Goal: Task Accomplishment & Management: Manage account settings

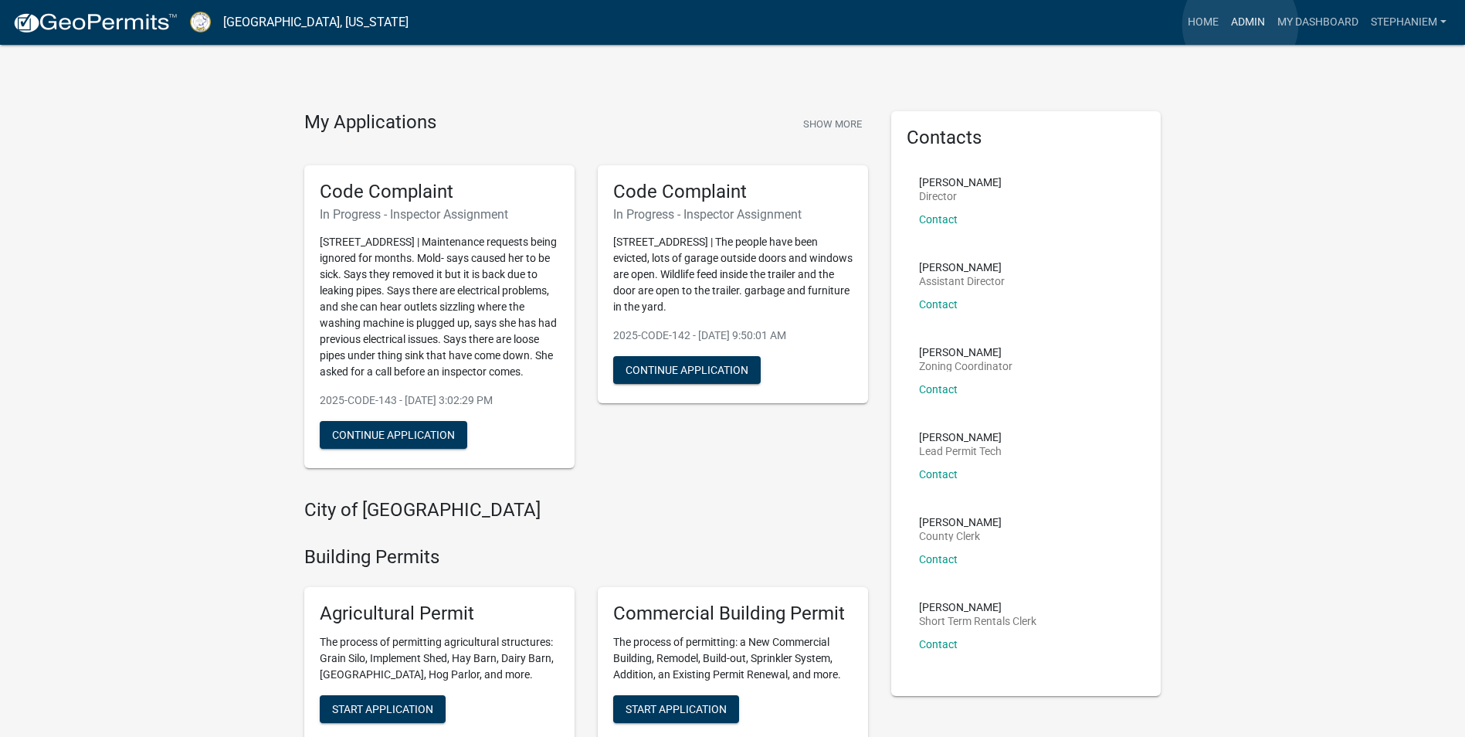
click at [1240, 25] on link "Admin" at bounding box center [1247, 22] width 46 height 29
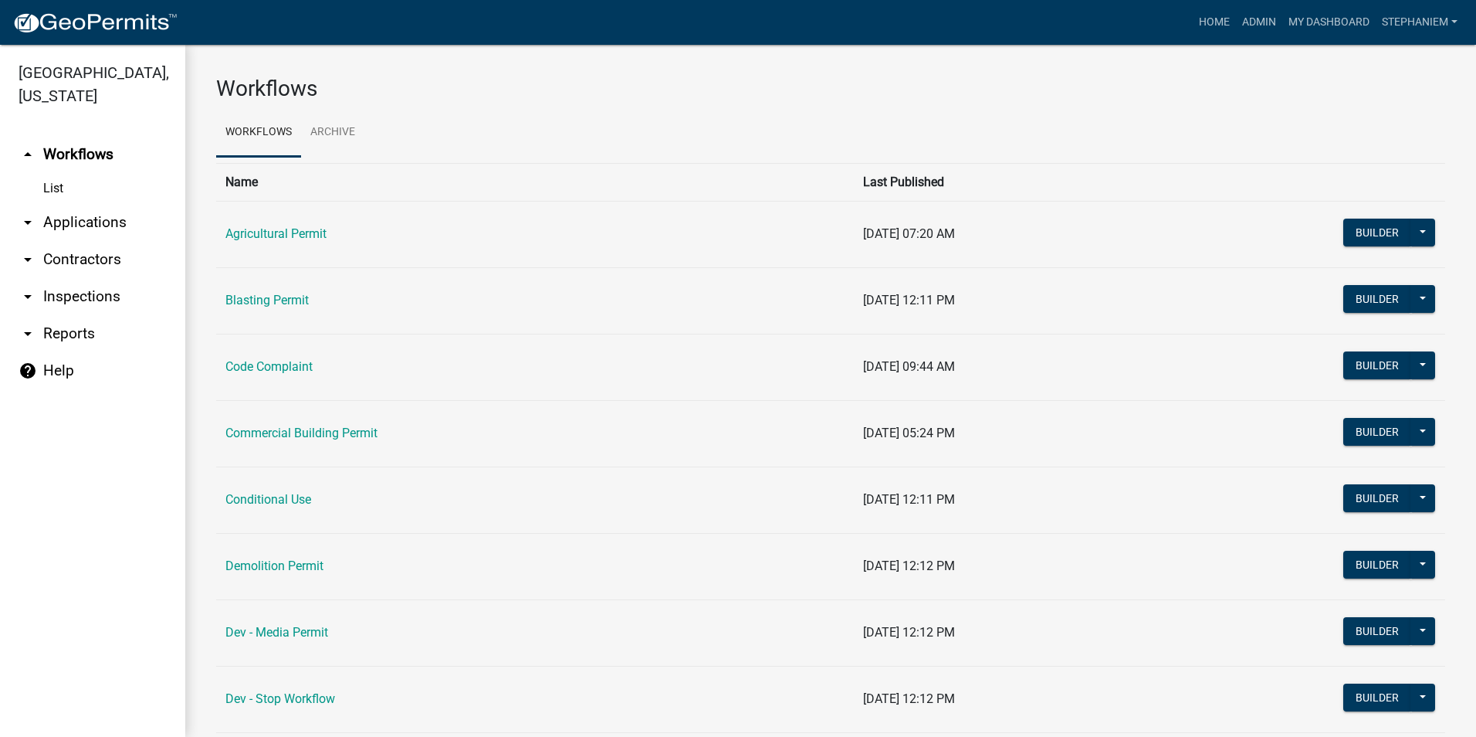
click at [67, 220] on link "arrow_drop_down Applications" at bounding box center [92, 222] width 185 height 37
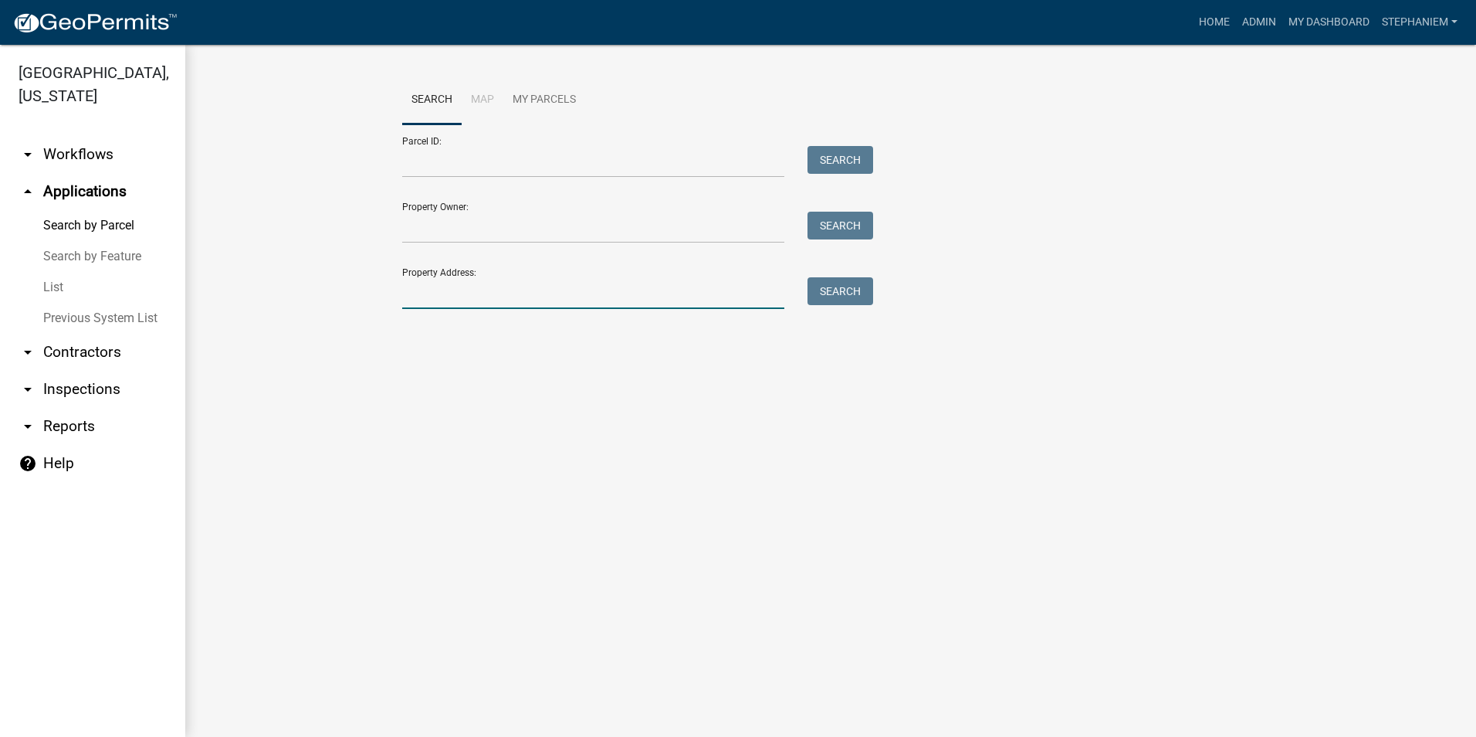
click at [432, 296] on input "Property Address:" at bounding box center [593, 293] width 382 height 32
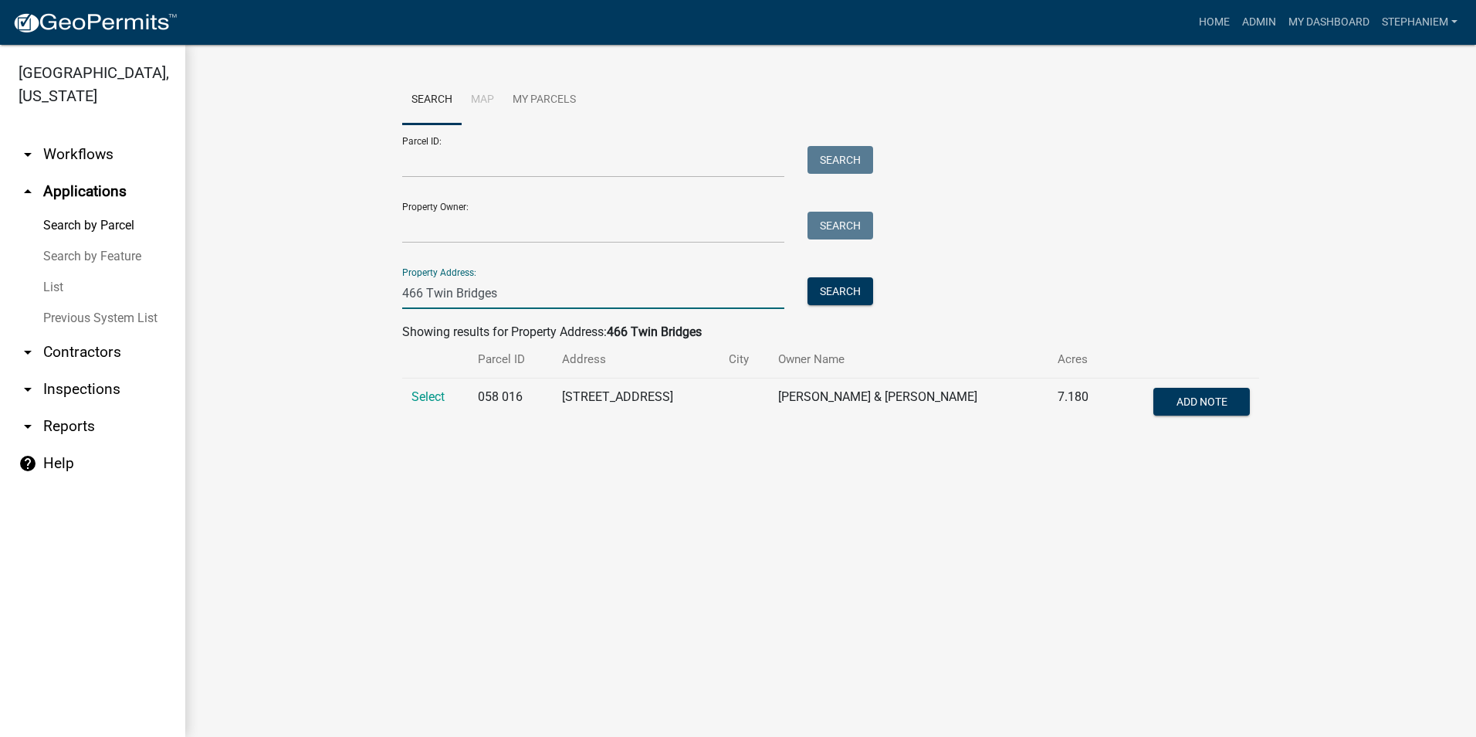
type input "466 Twin Bridges"
click at [383, 432] on wm-workflow-application-search-view "Search Map My Parcels Parcel ID: Search Property Owner: Search Property Address…" at bounding box center [830, 258] width 1229 height 365
click at [427, 393] on span "Select" at bounding box center [427, 396] width 33 height 15
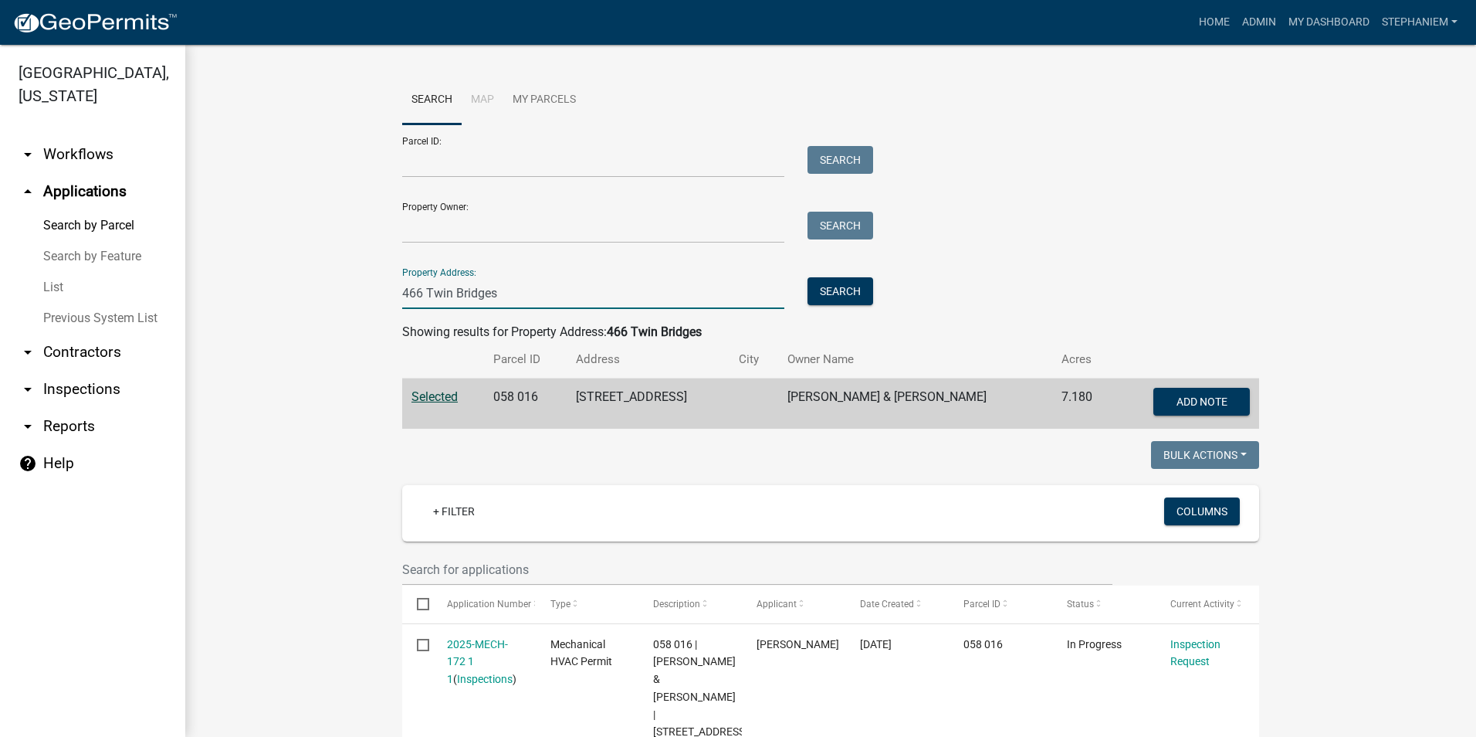
drag, startPoint x: 517, startPoint y: 289, endPoint x: 362, endPoint y: 294, distance: 155.3
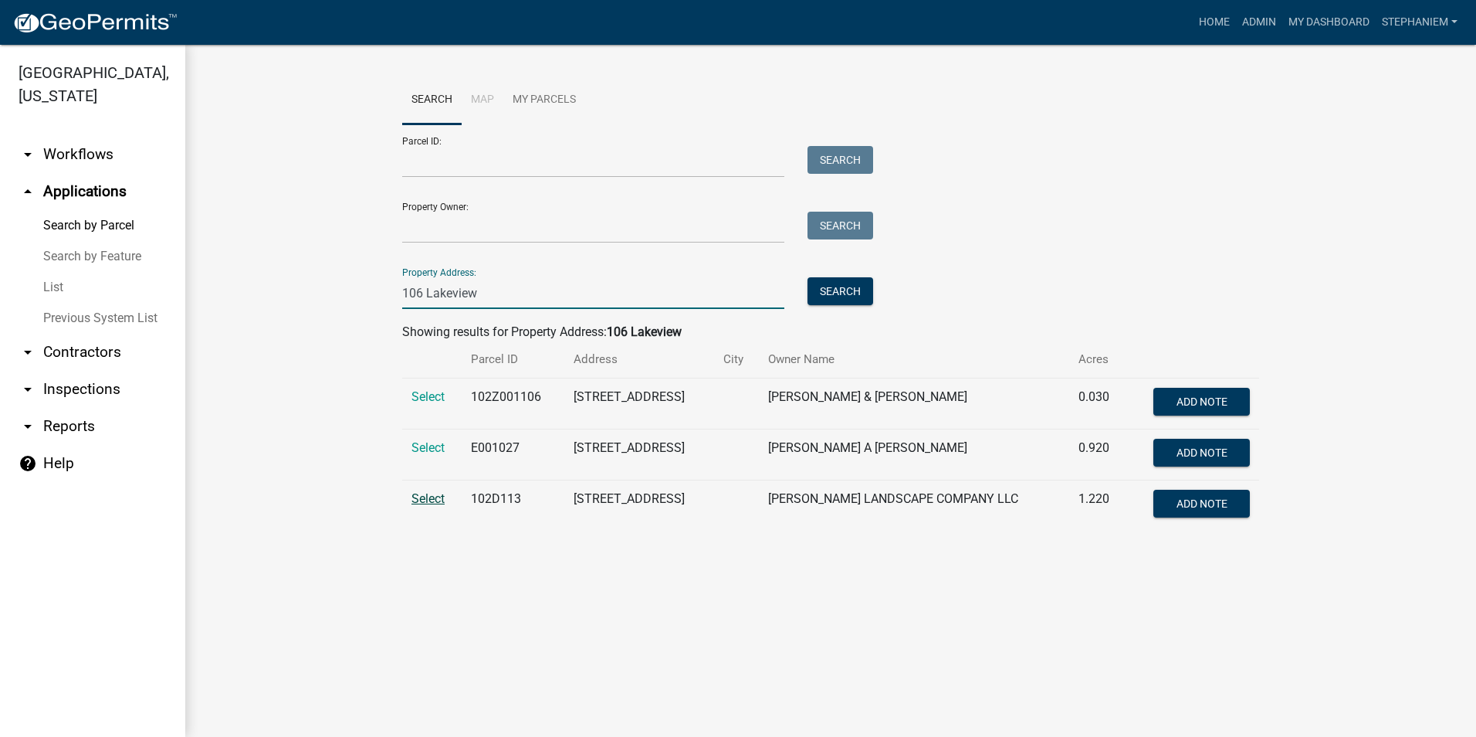
click at [421, 498] on span "Select" at bounding box center [427, 498] width 33 height 15
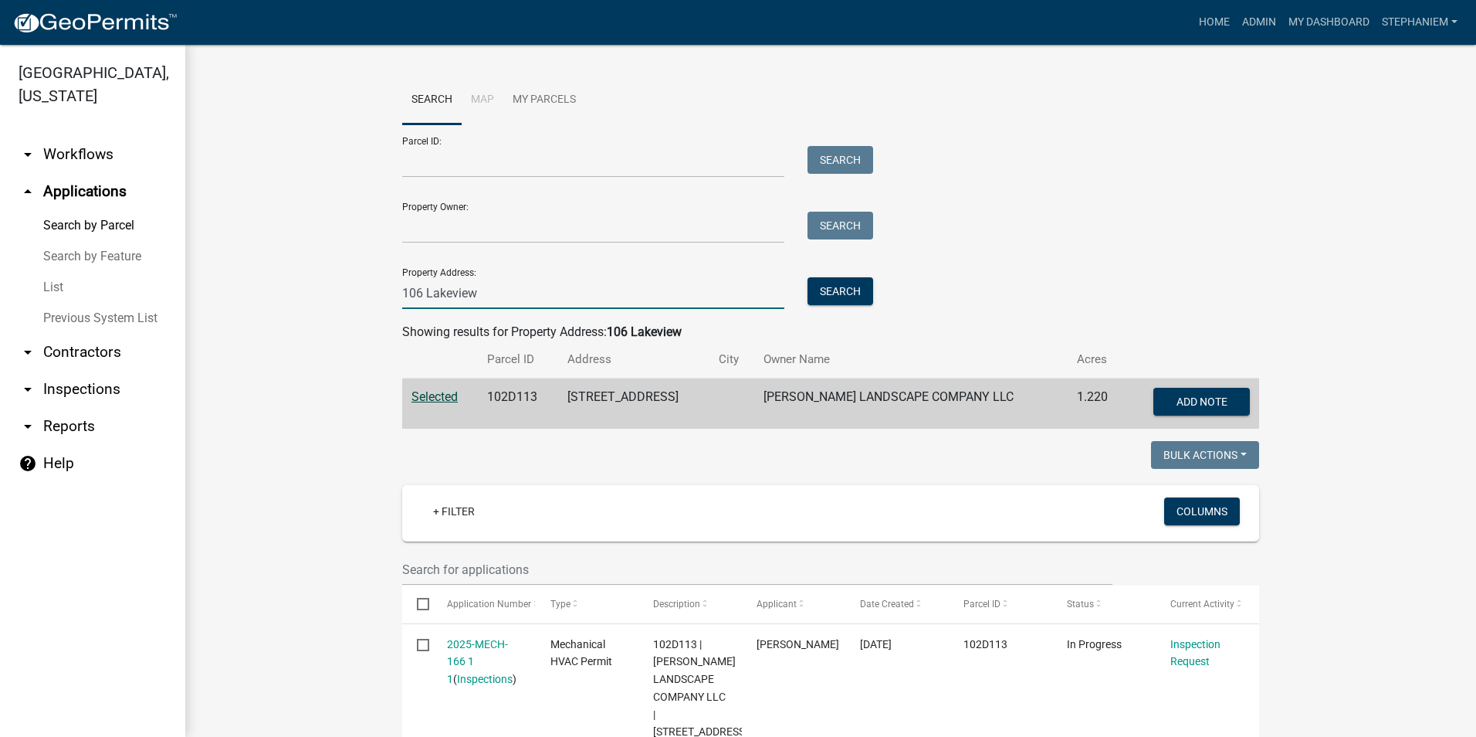
click at [477, 290] on input "106 Lakeview" at bounding box center [593, 293] width 382 height 32
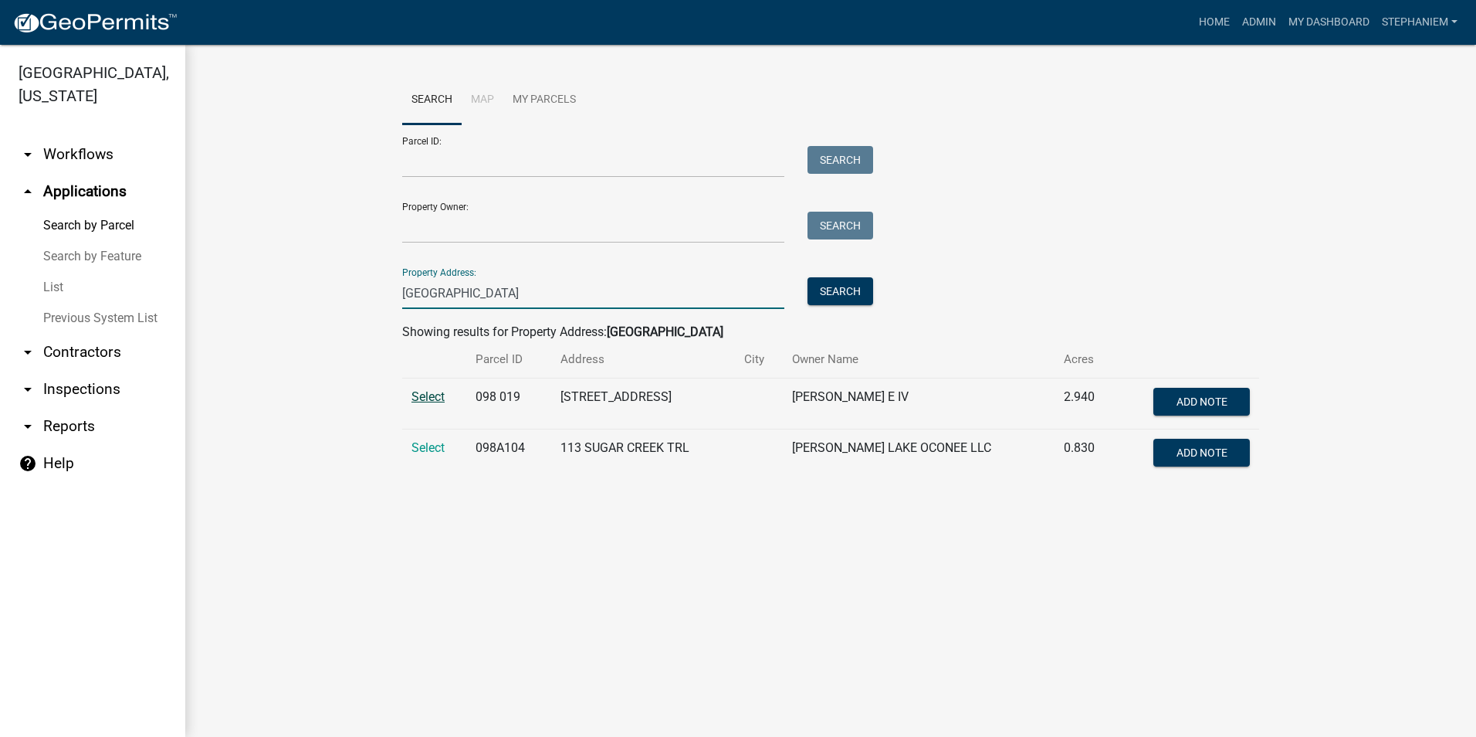
click at [438, 399] on span "Select" at bounding box center [427, 396] width 33 height 15
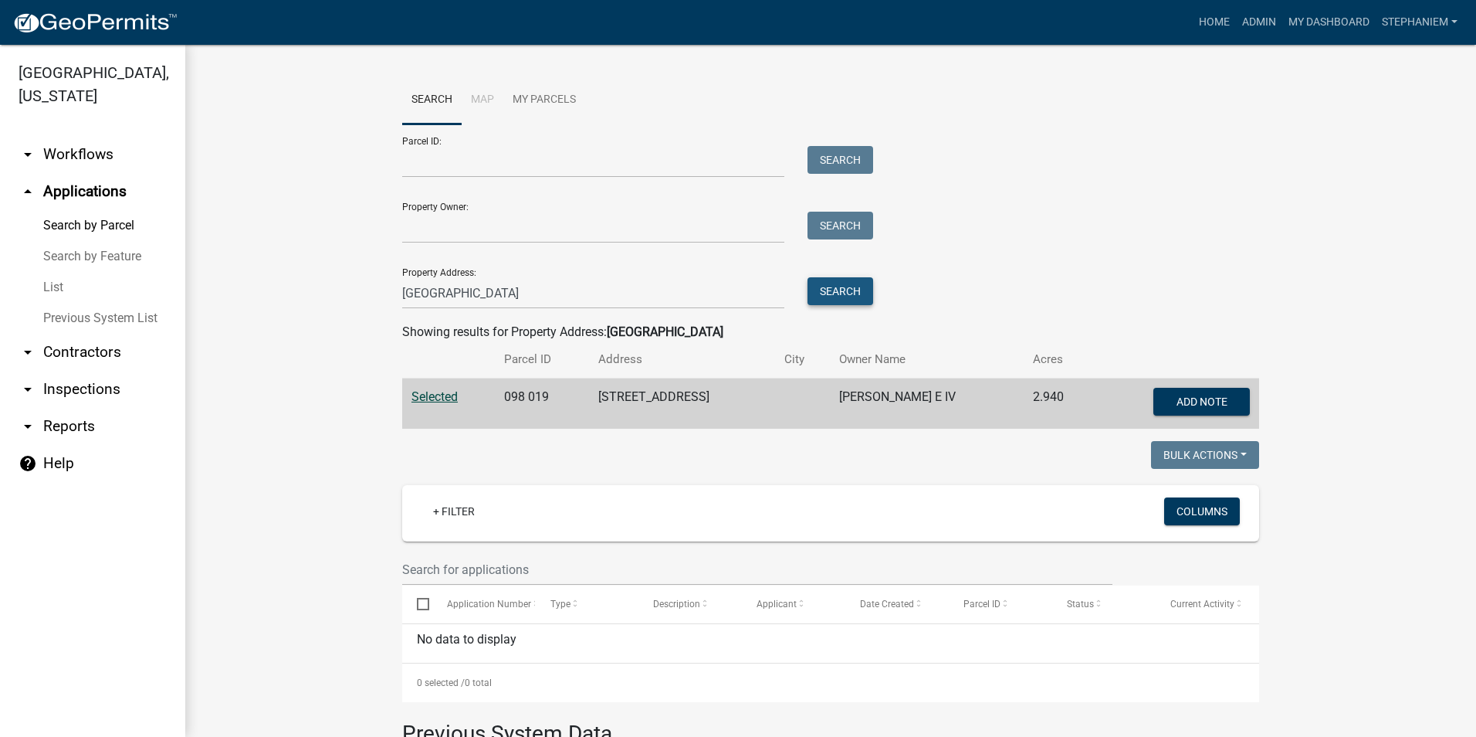
click at [840, 285] on button "Search" at bounding box center [841, 291] width 66 height 28
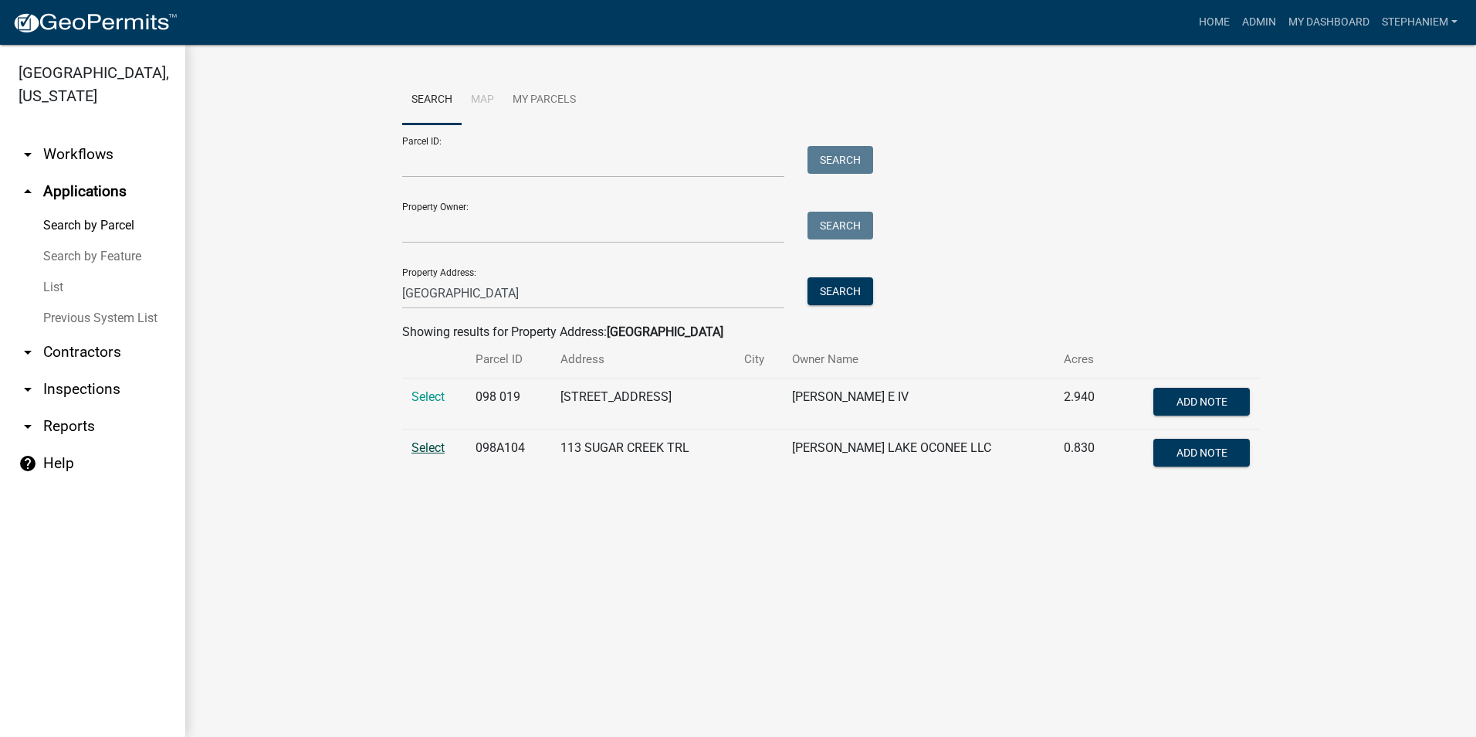
click at [433, 442] on span "Select" at bounding box center [427, 447] width 33 height 15
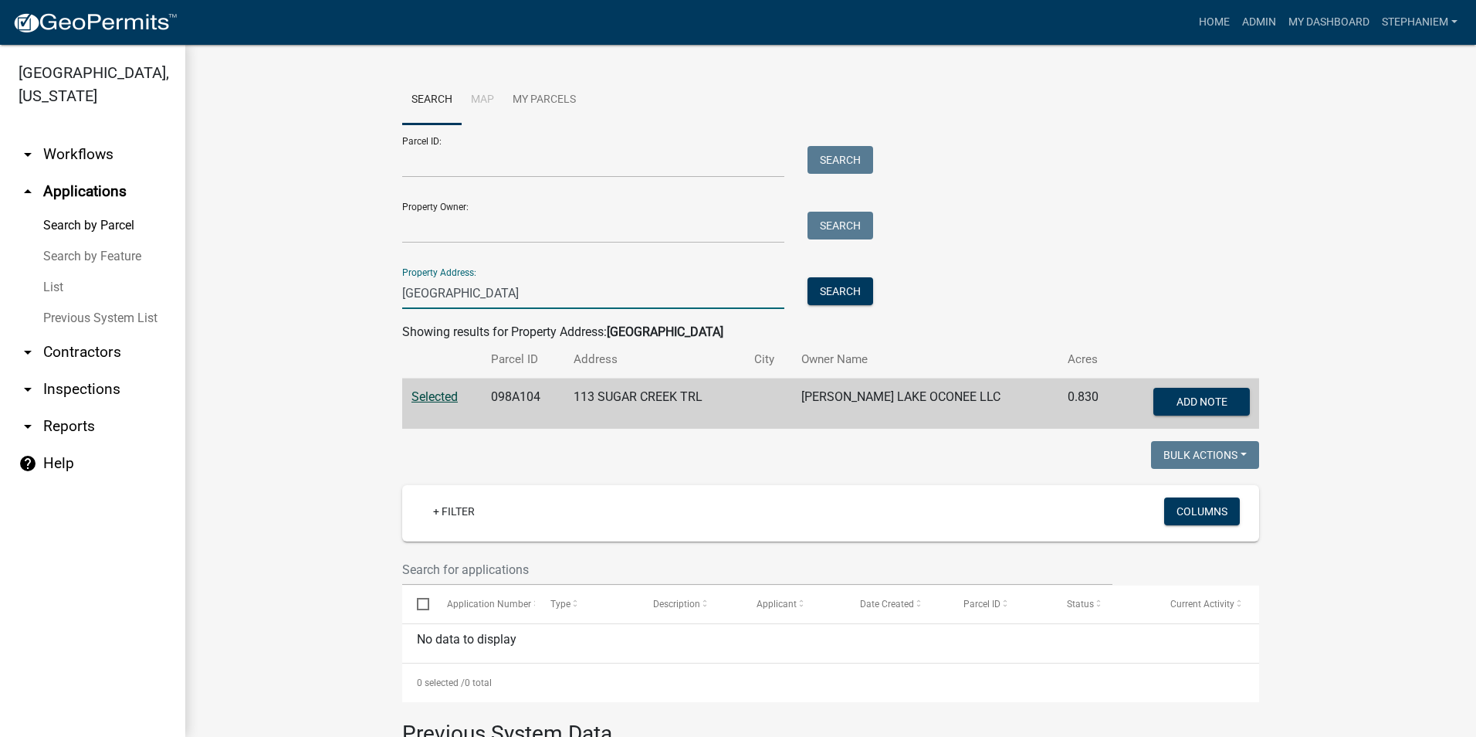
drag, startPoint x: 503, startPoint y: 298, endPoint x: 438, endPoint y: 296, distance: 64.9
click at [438, 296] on input "[GEOGRAPHIC_DATA]" at bounding box center [593, 293] width 382 height 32
click at [510, 297] on input "[GEOGRAPHIC_DATA]" at bounding box center [593, 293] width 382 height 32
drag, startPoint x: 488, startPoint y: 296, endPoint x: 455, endPoint y: 297, distance: 32.5
click at [455, 297] on input "[GEOGRAPHIC_DATA]" at bounding box center [593, 293] width 382 height 32
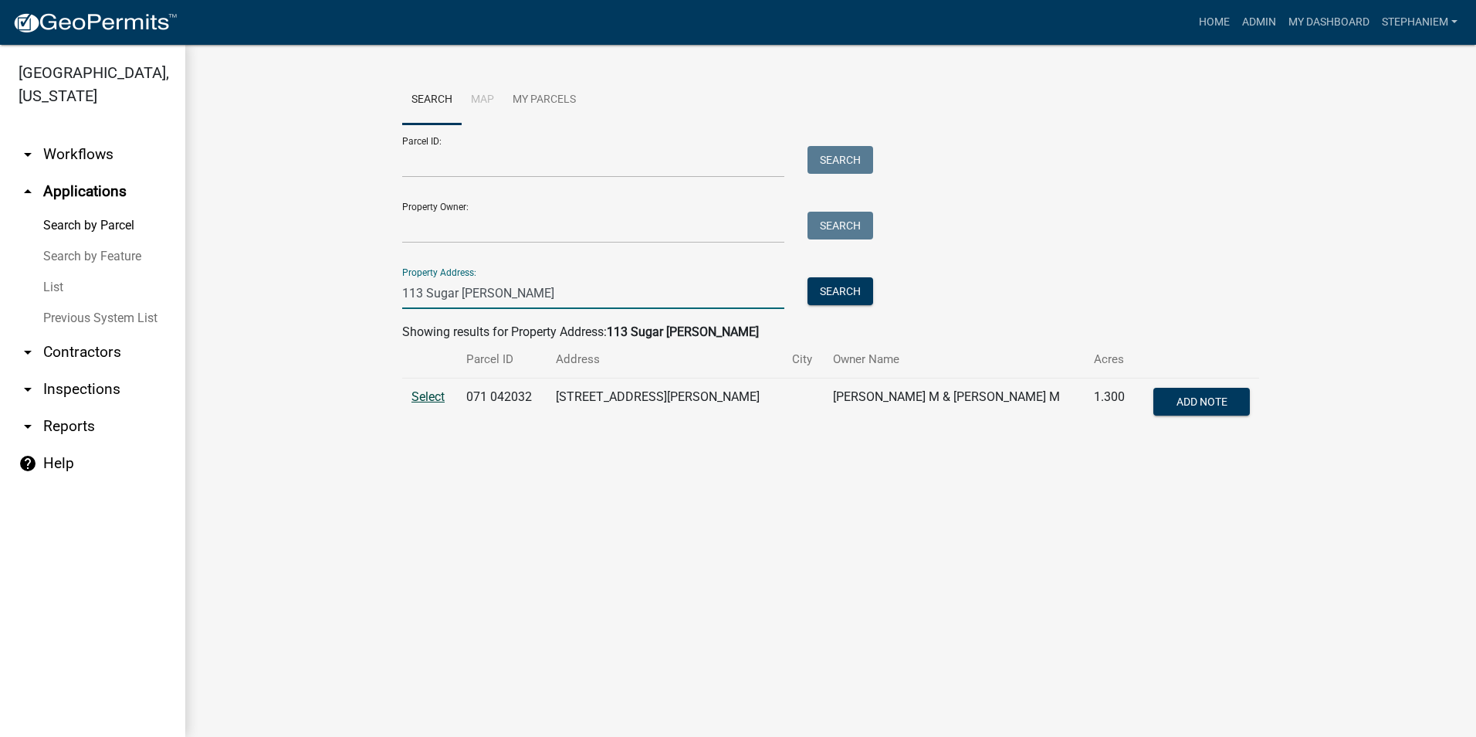
type input "113 Sugar [PERSON_NAME]"
click at [423, 398] on span "Select" at bounding box center [427, 396] width 33 height 15
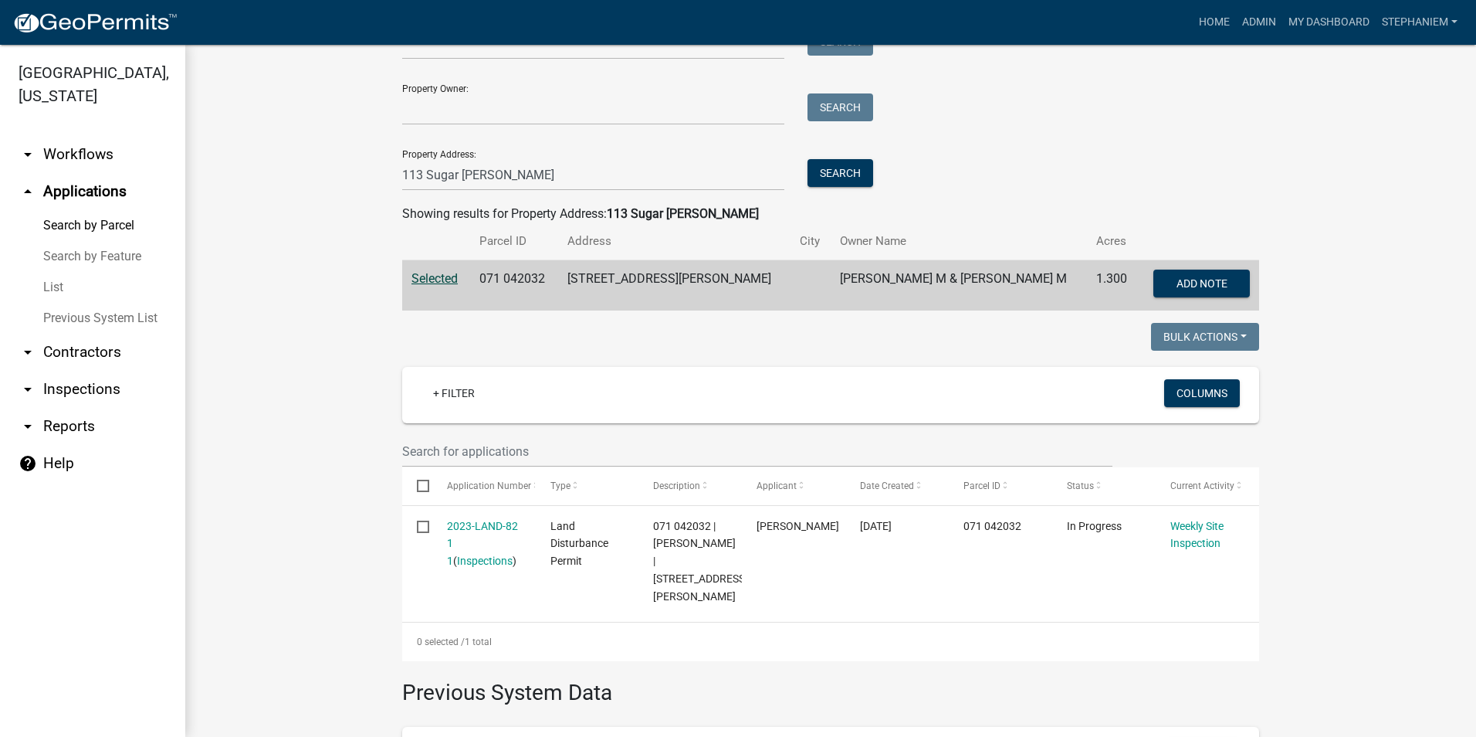
scroll to position [154, 0]
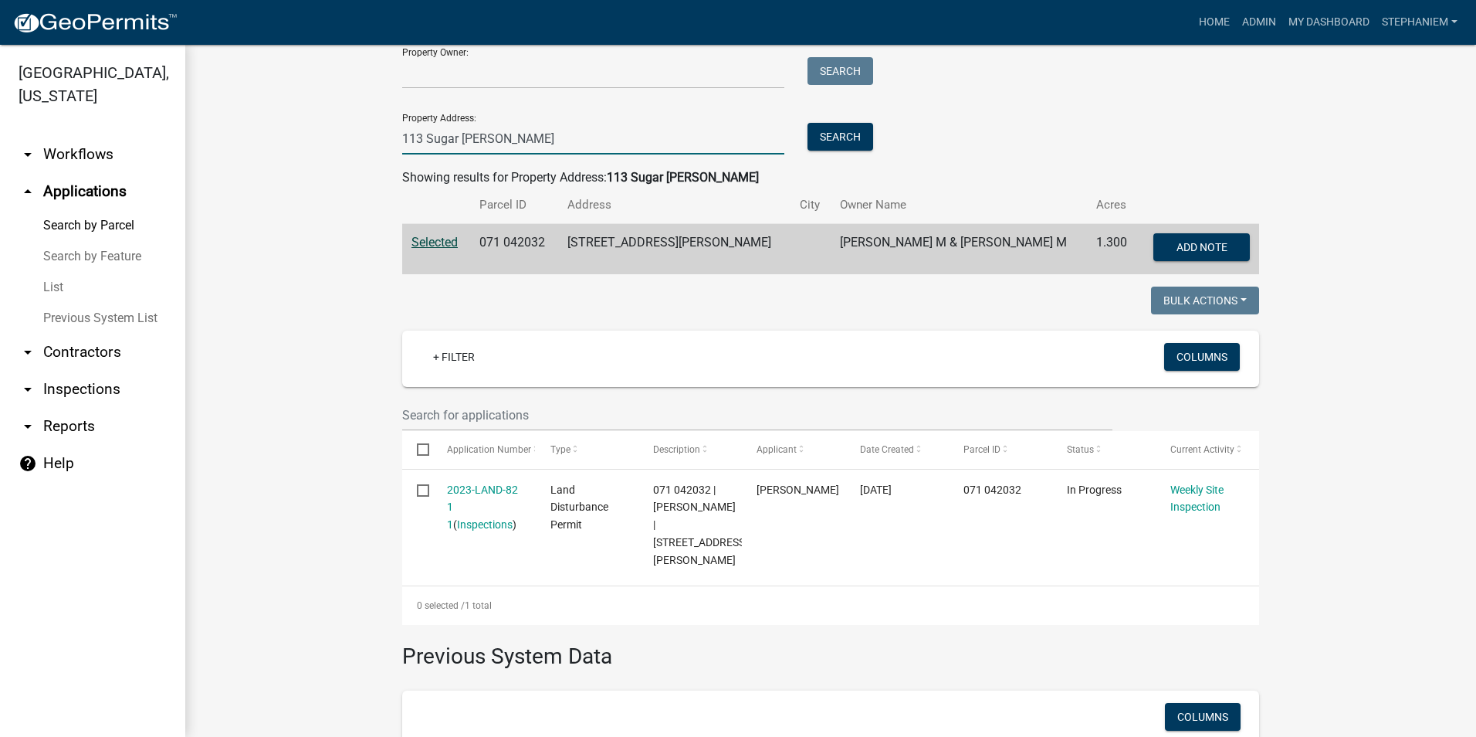
click at [516, 126] on input "113 Sugar [PERSON_NAME]" at bounding box center [593, 139] width 382 height 32
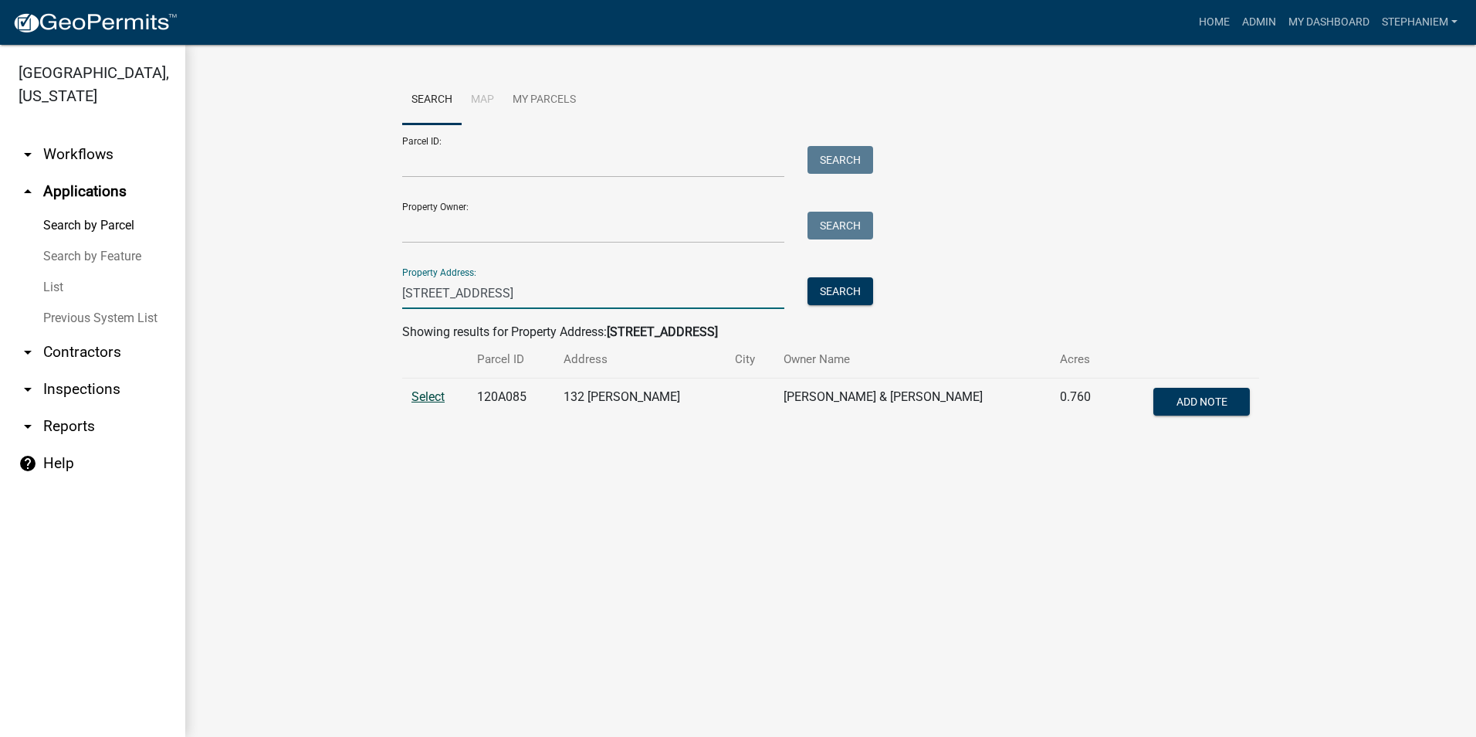
click at [416, 394] on span "Select" at bounding box center [427, 396] width 33 height 15
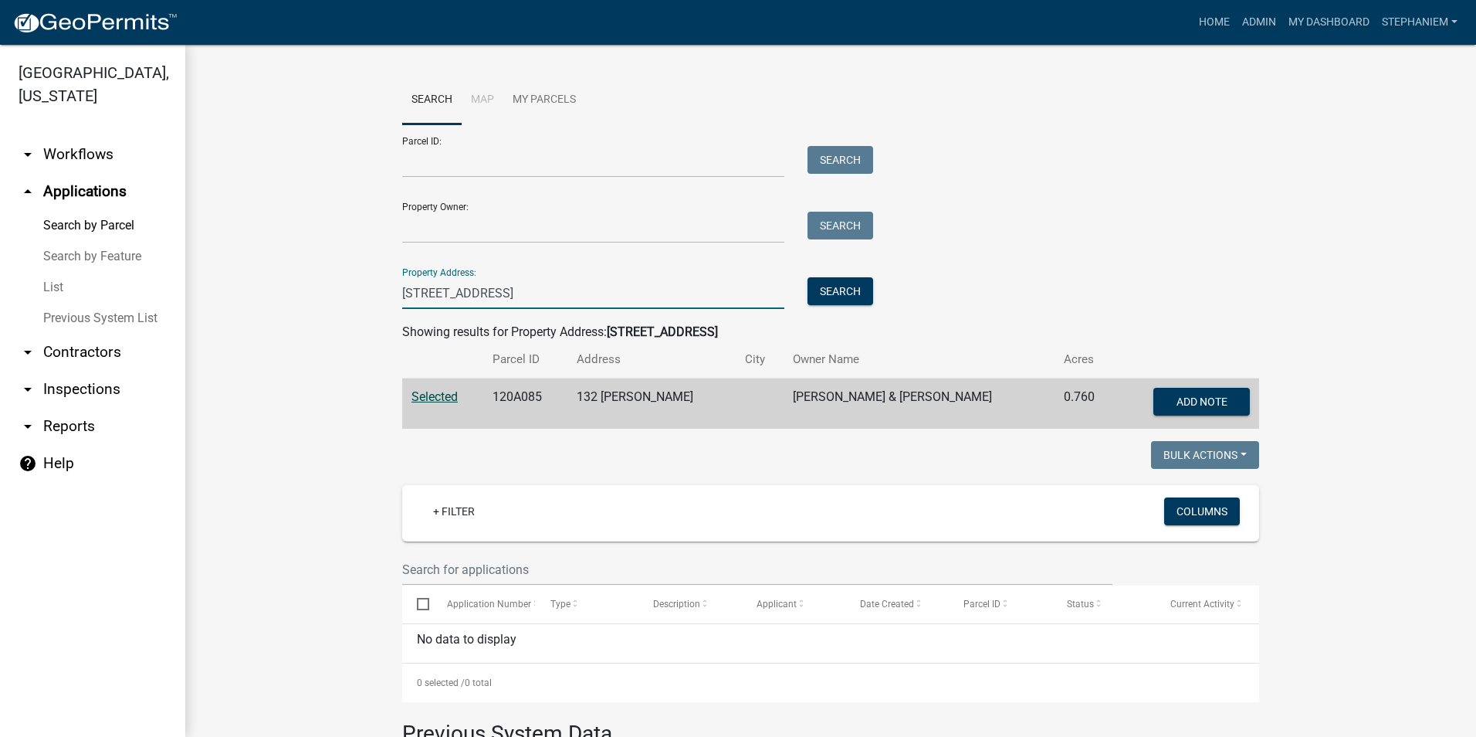
drag, startPoint x: 507, startPoint y: 287, endPoint x: 384, endPoint y: 300, distance: 123.5
click at [391, 300] on div "[STREET_ADDRESS]" at bounding box center [593, 293] width 405 height 32
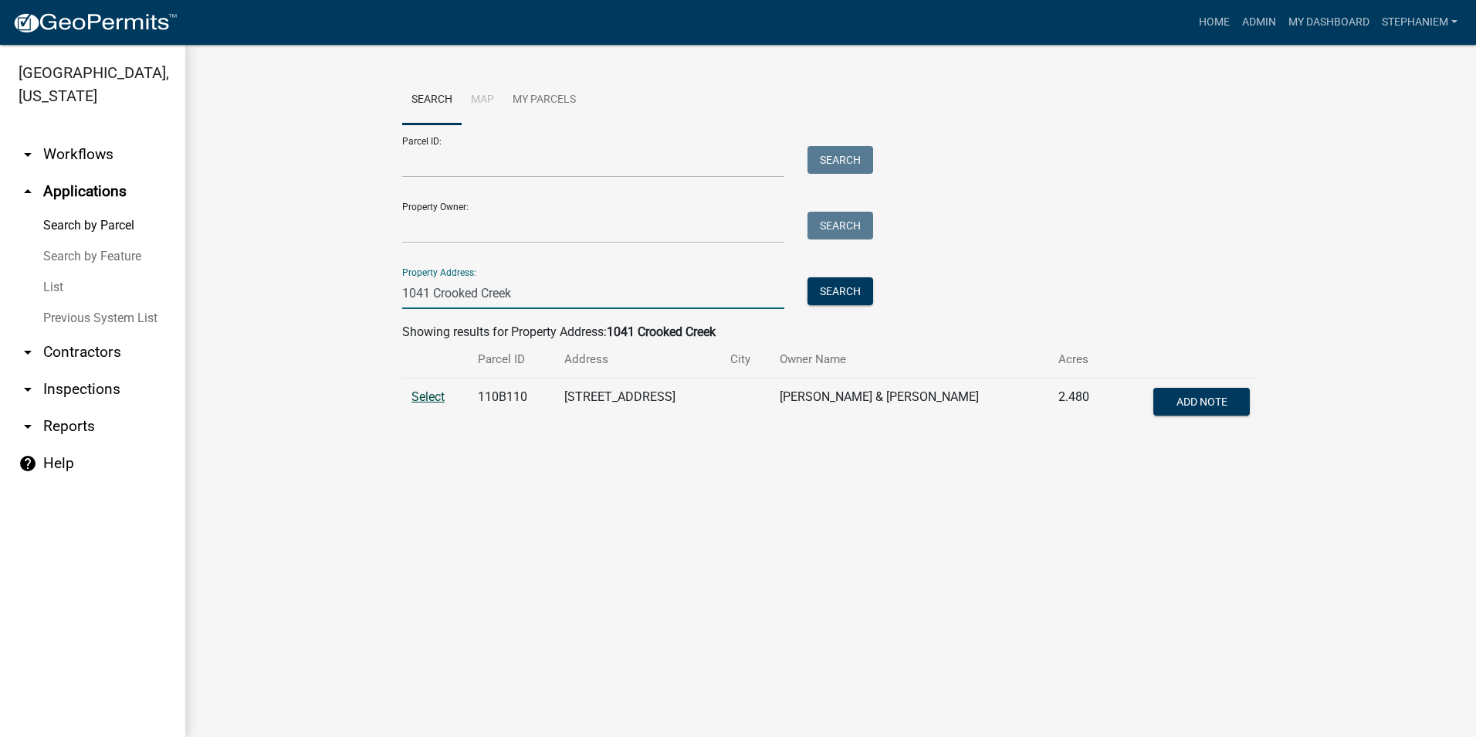
type input "1041 Crooked Creek"
click at [424, 391] on span "Select" at bounding box center [427, 396] width 33 height 15
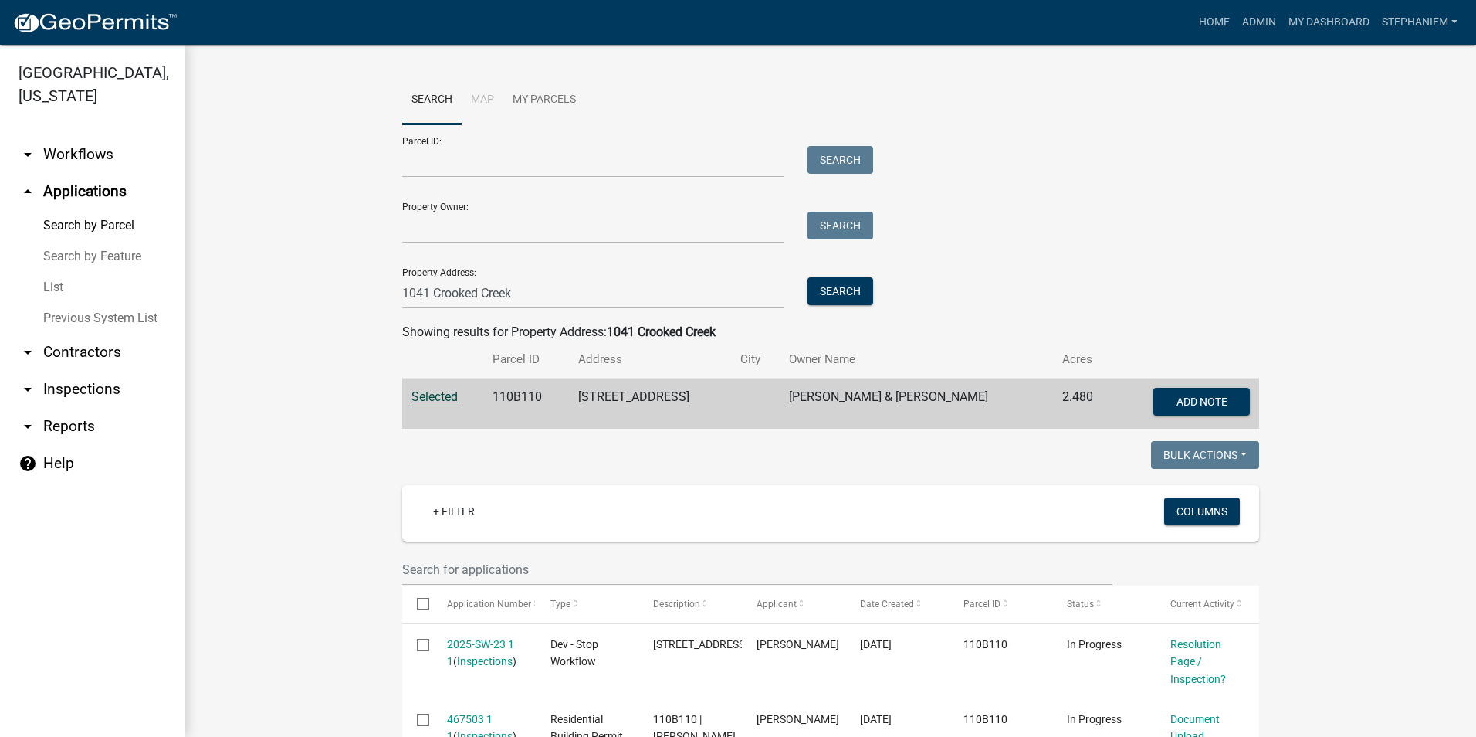
click at [103, 291] on link "List" at bounding box center [92, 287] width 185 height 31
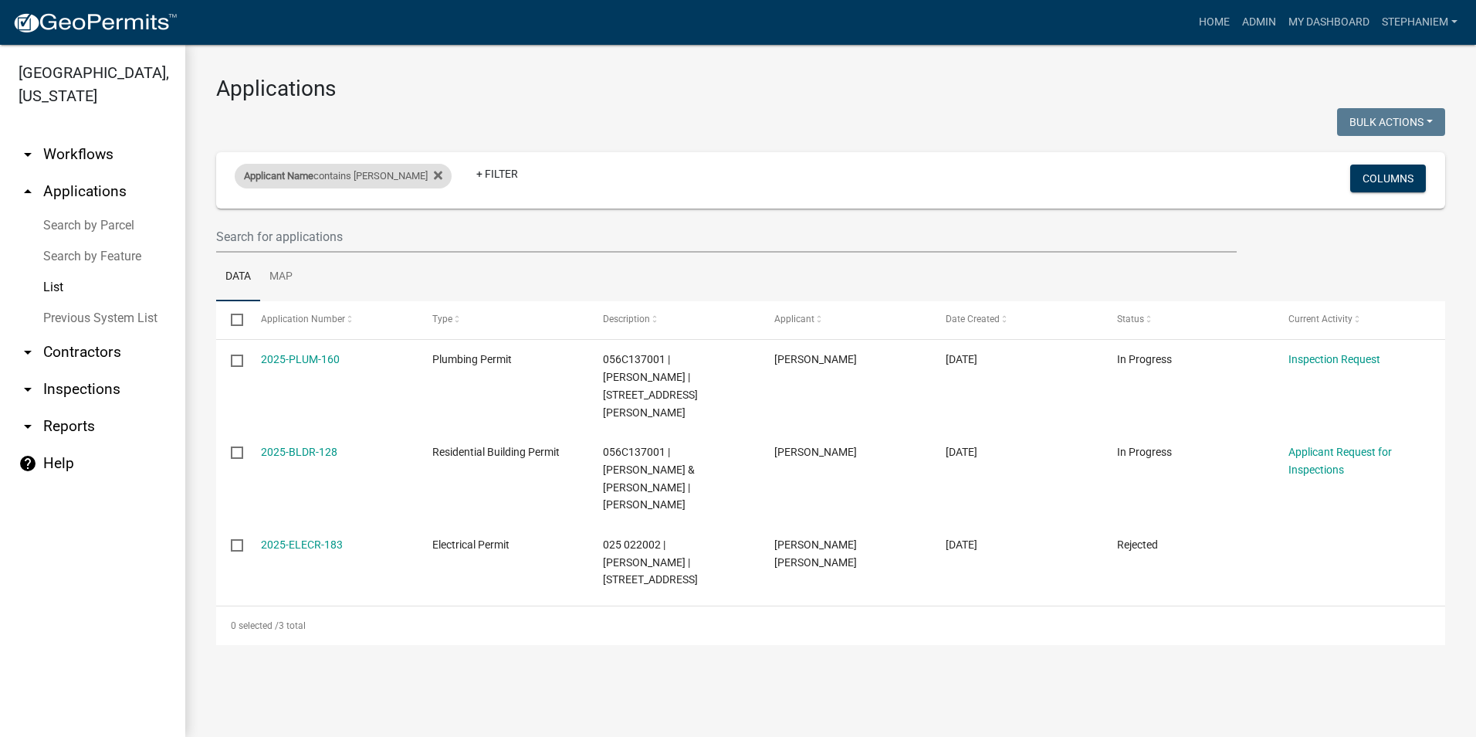
click at [408, 173] on div "Applicant Name contains [PERSON_NAME]" at bounding box center [343, 176] width 217 height 25
click at [408, 167] on div "Applicant Name contains [PERSON_NAME] Remove this filter" at bounding box center [343, 176] width 217 height 25
click at [434, 179] on icon at bounding box center [438, 175] width 8 height 12
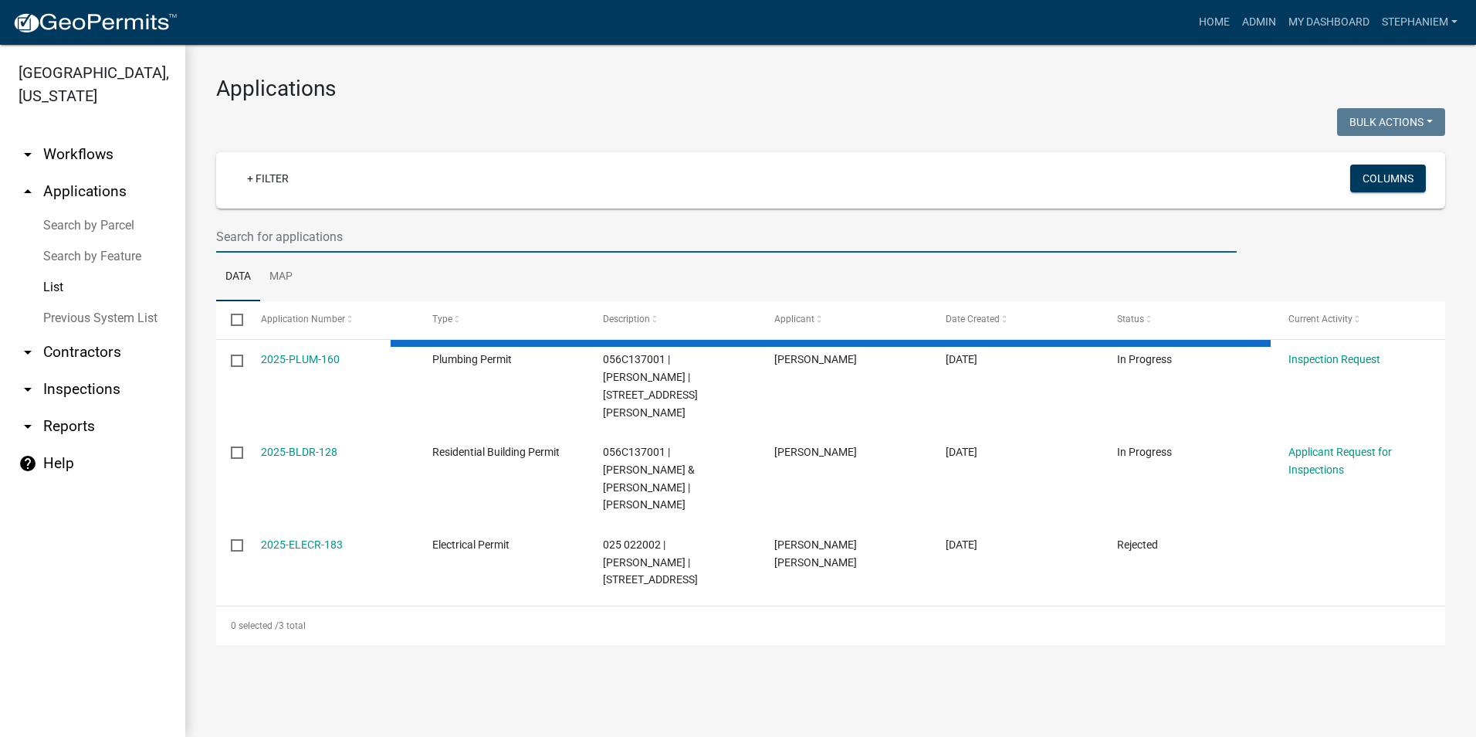
click at [342, 223] on input "text" at bounding box center [726, 237] width 1021 height 32
type input "20"
select select "2: 50"
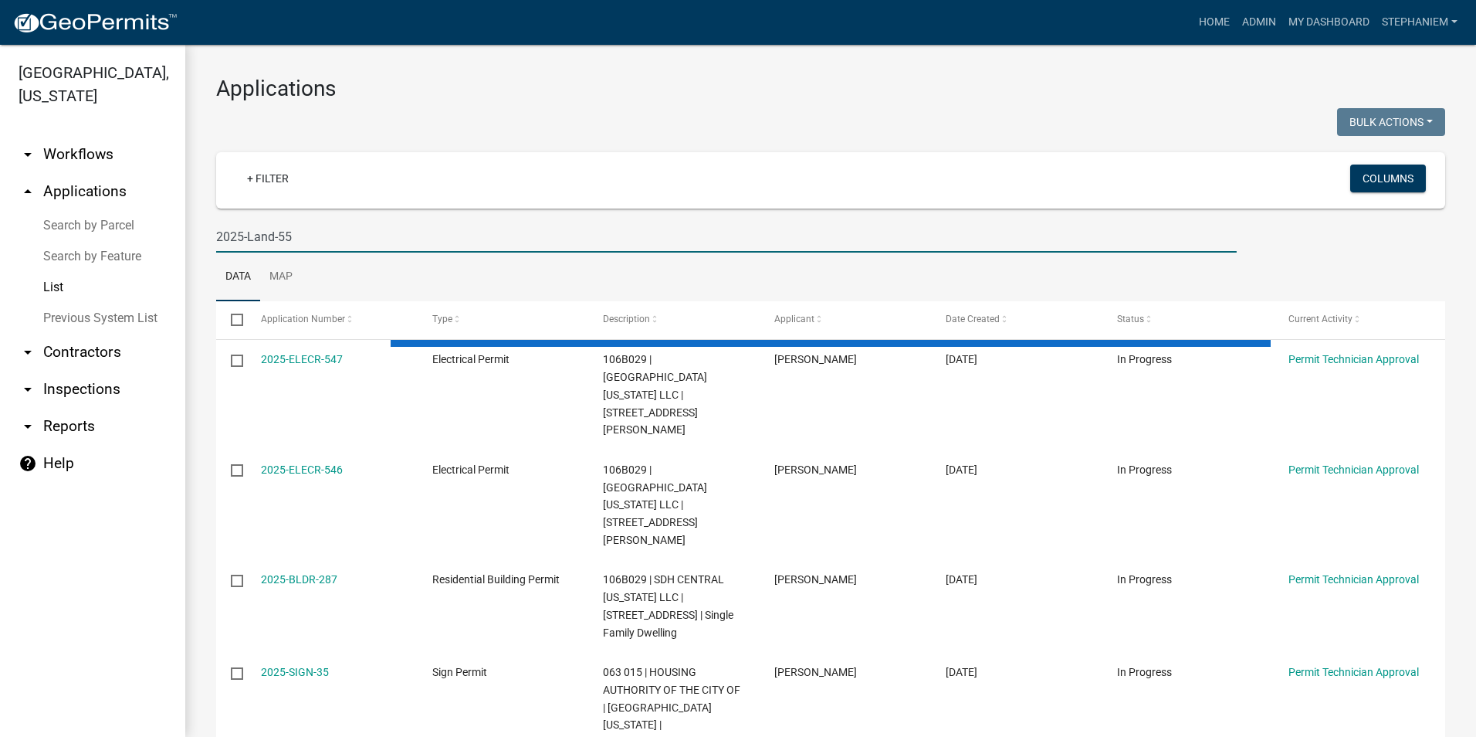
type input "2025-Land-55"
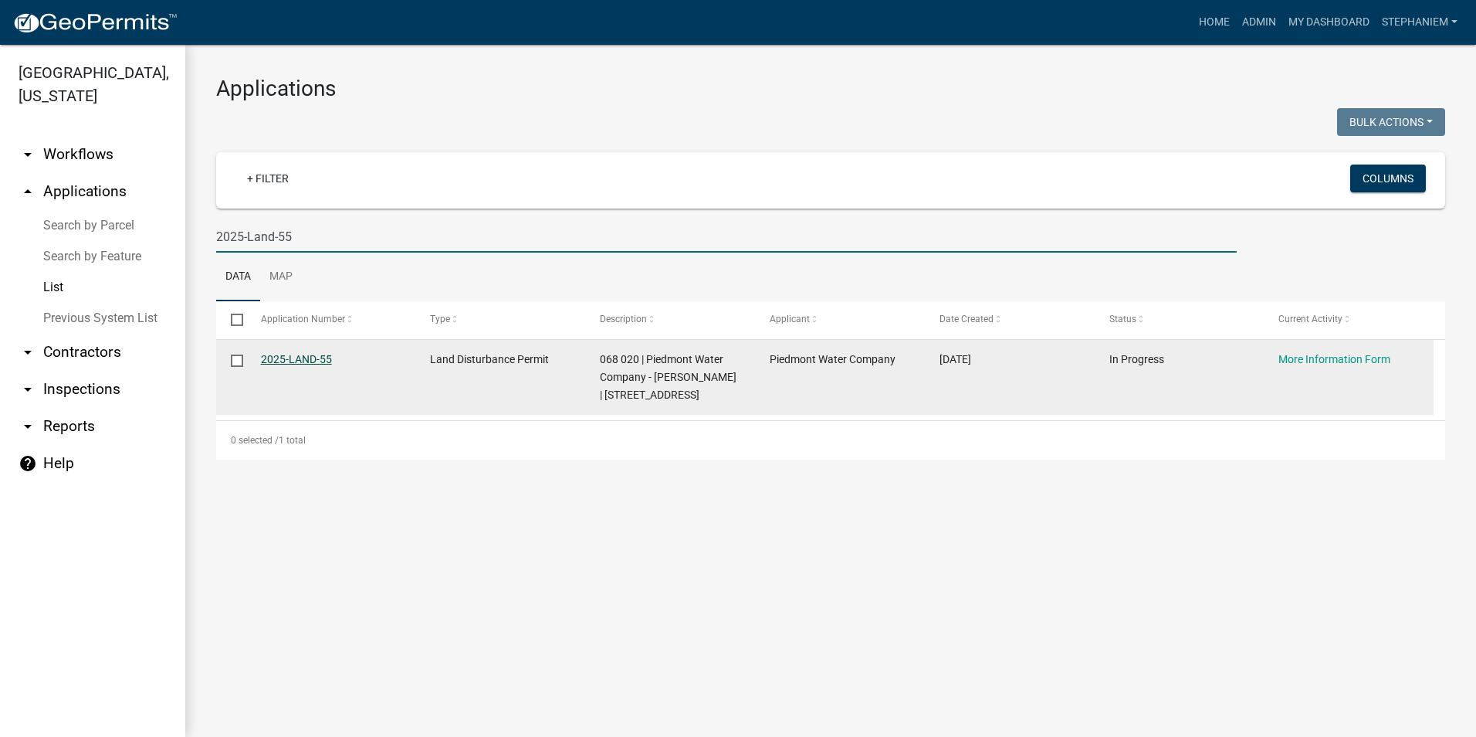
click at [327, 360] on link "2025-LAND-55" at bounding box center [296, 359] width 71 height 12
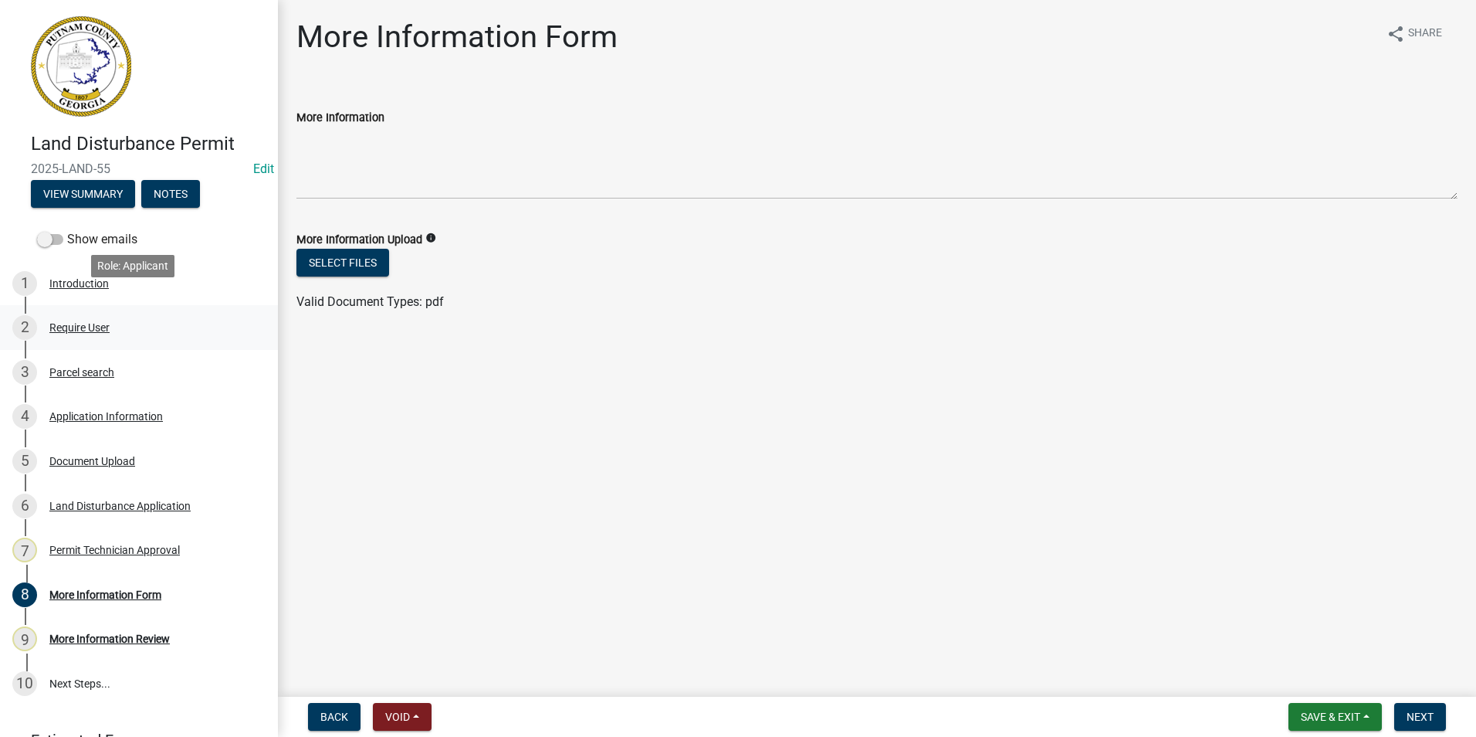
scroll to position [78, 0]
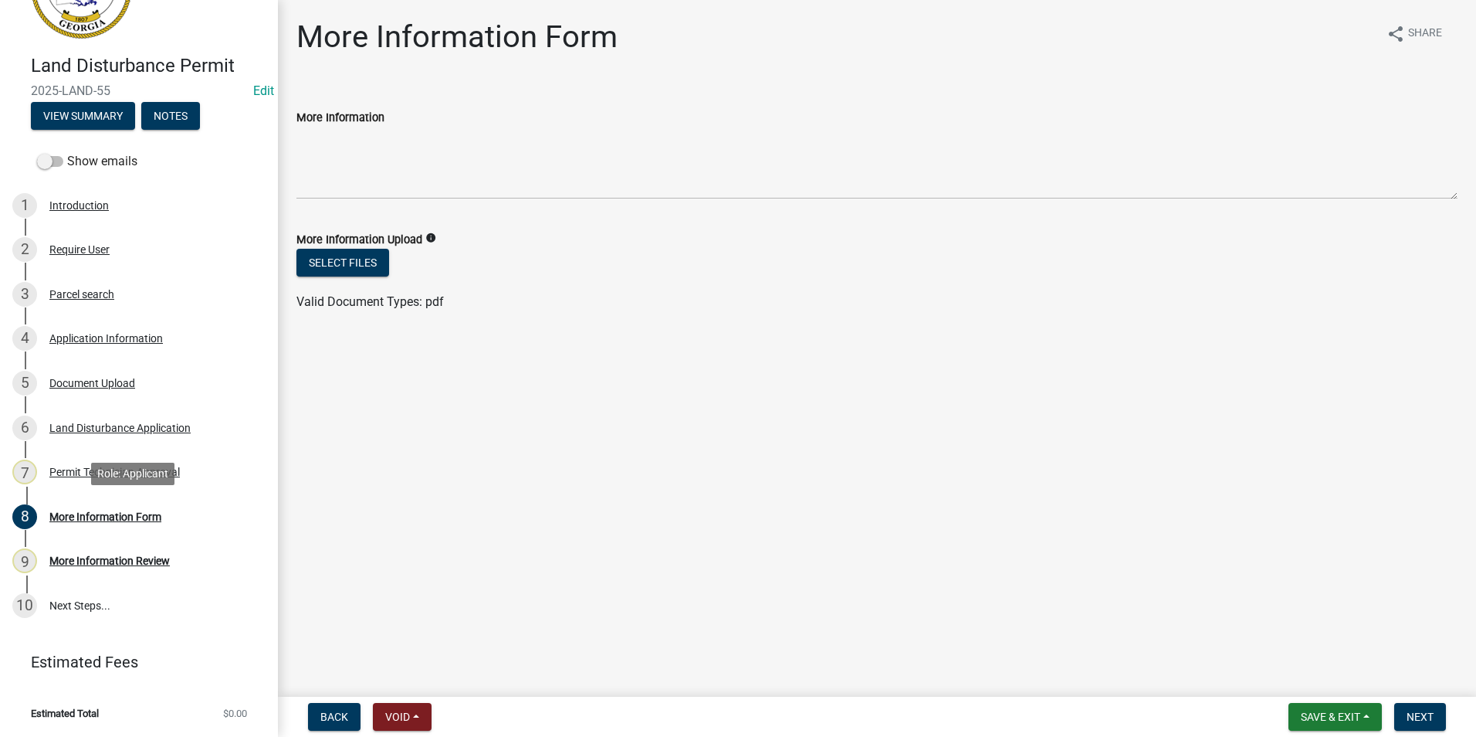
click at [125, 523] on div "8 More Information Form" at bounding box center [132, 516] width 241 height 25
click at [134, 556] on div "More Information Review" at bounding box center [109, 560] width 120 height 11
click at [136, 520] on div "More Information Form" at bounding box center [105, 516] width 112 height 11
click at [97, 454] on link "7 Permit Technician Approval" at bounding box center [139, 471] width 278 height 45
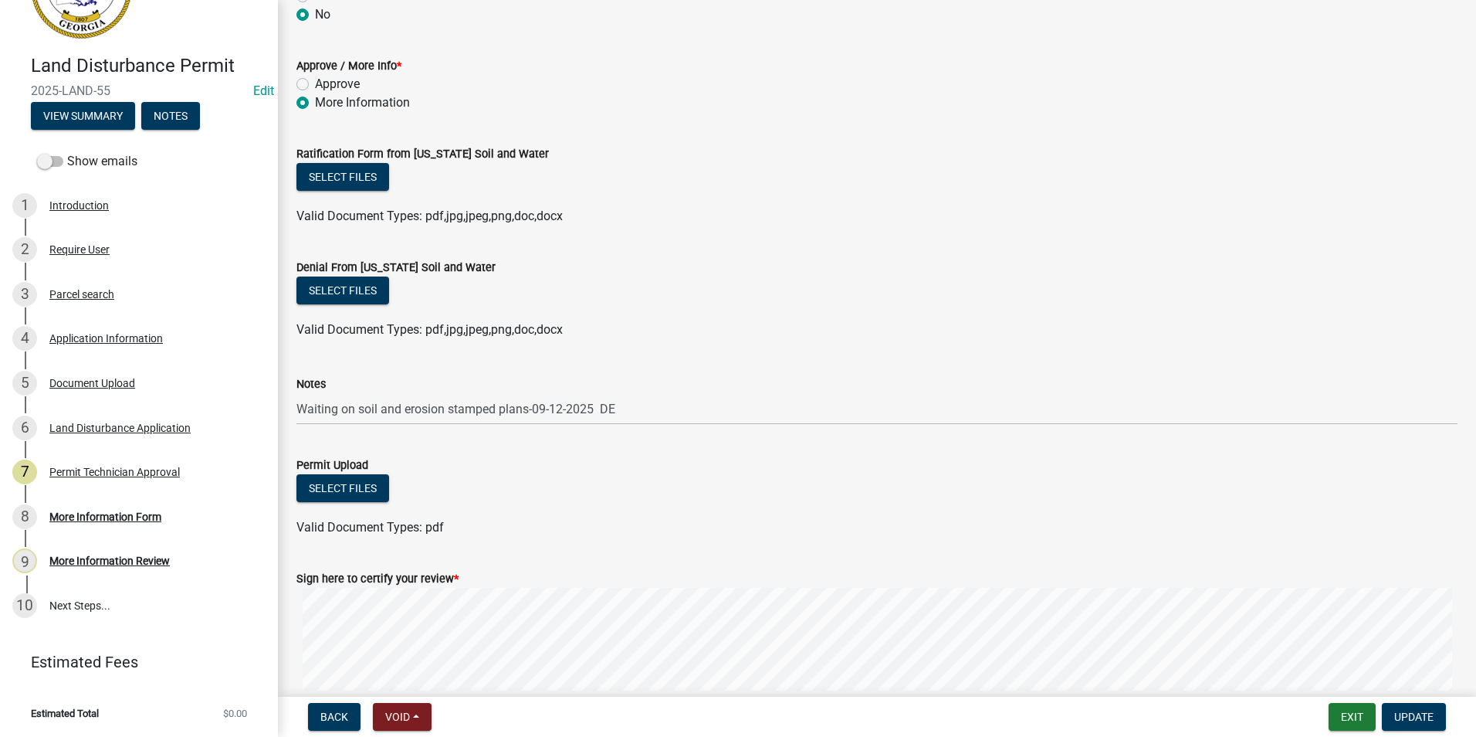
scroll to position [309, 0]
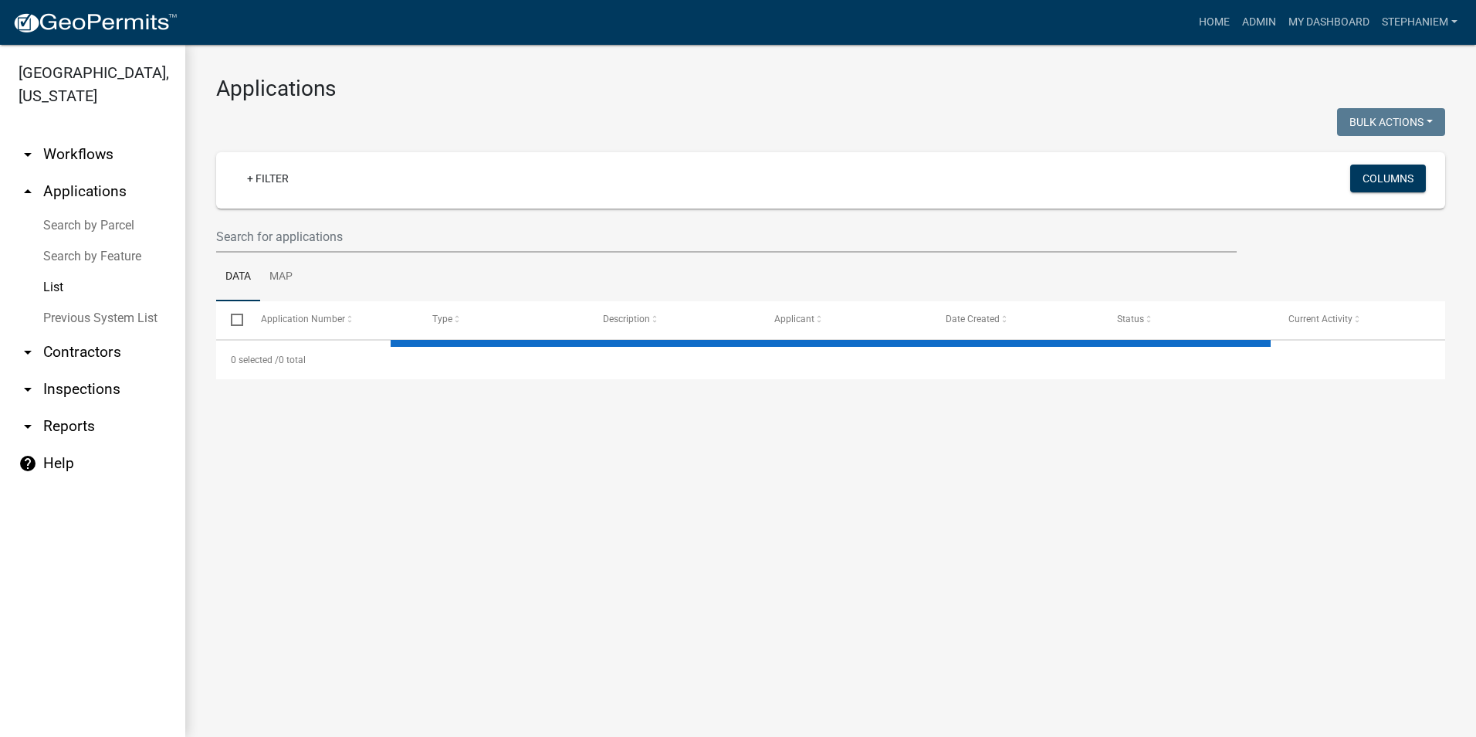
click at [94, 195] on link "arrow_drop_up Applications" at bounding box center [92, 191] width 185 height 37
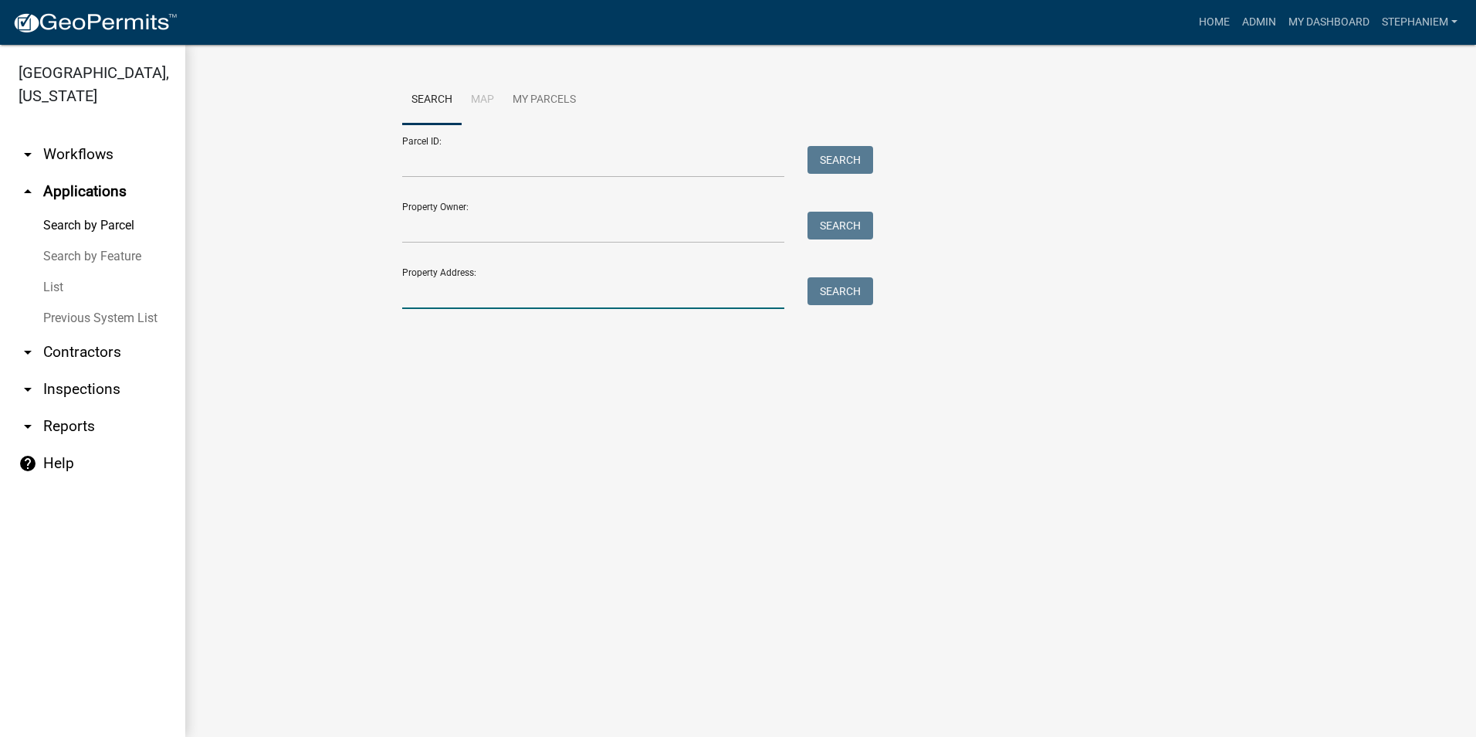
click at [464, 293] on input "Property Address:" at bounding box center [593, 293] width 382 height 32
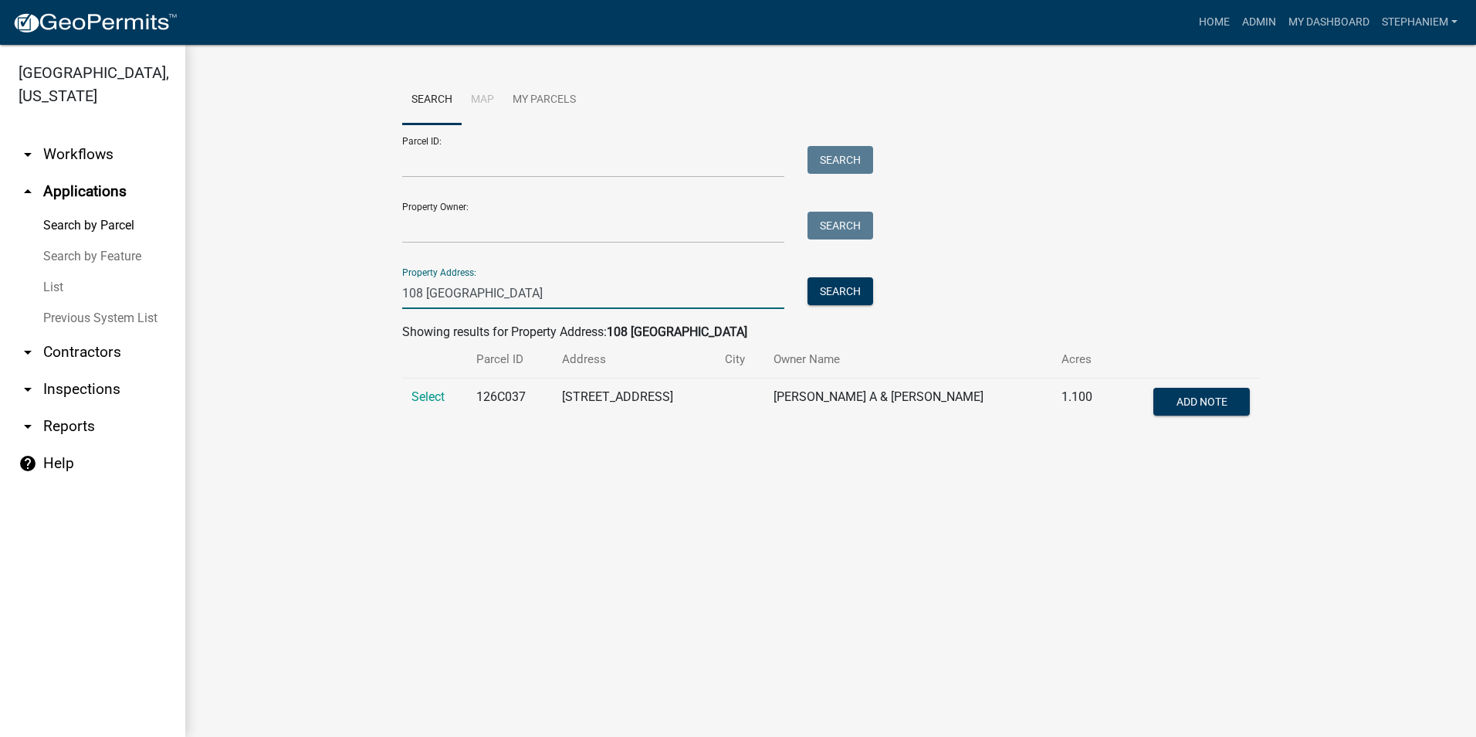
type input "108 [GEOGRAPHIC_DATA]"
click at [445, 396] on td "Select" at bounding box center [434, 403] width 65 height 51
click at [434, 396] on span "Select" at bounding box center [427, 396] width 33 height 15
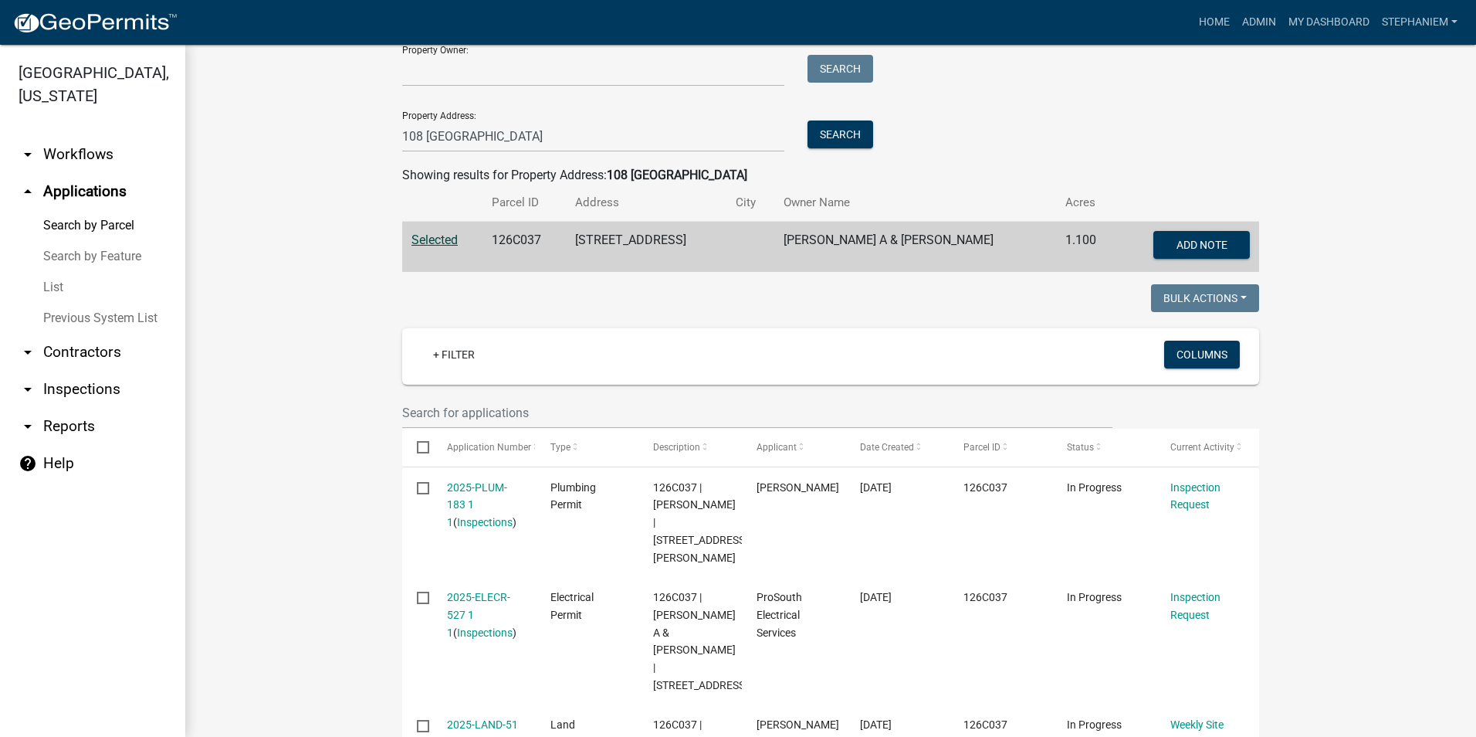
scroll to position [154, 0]
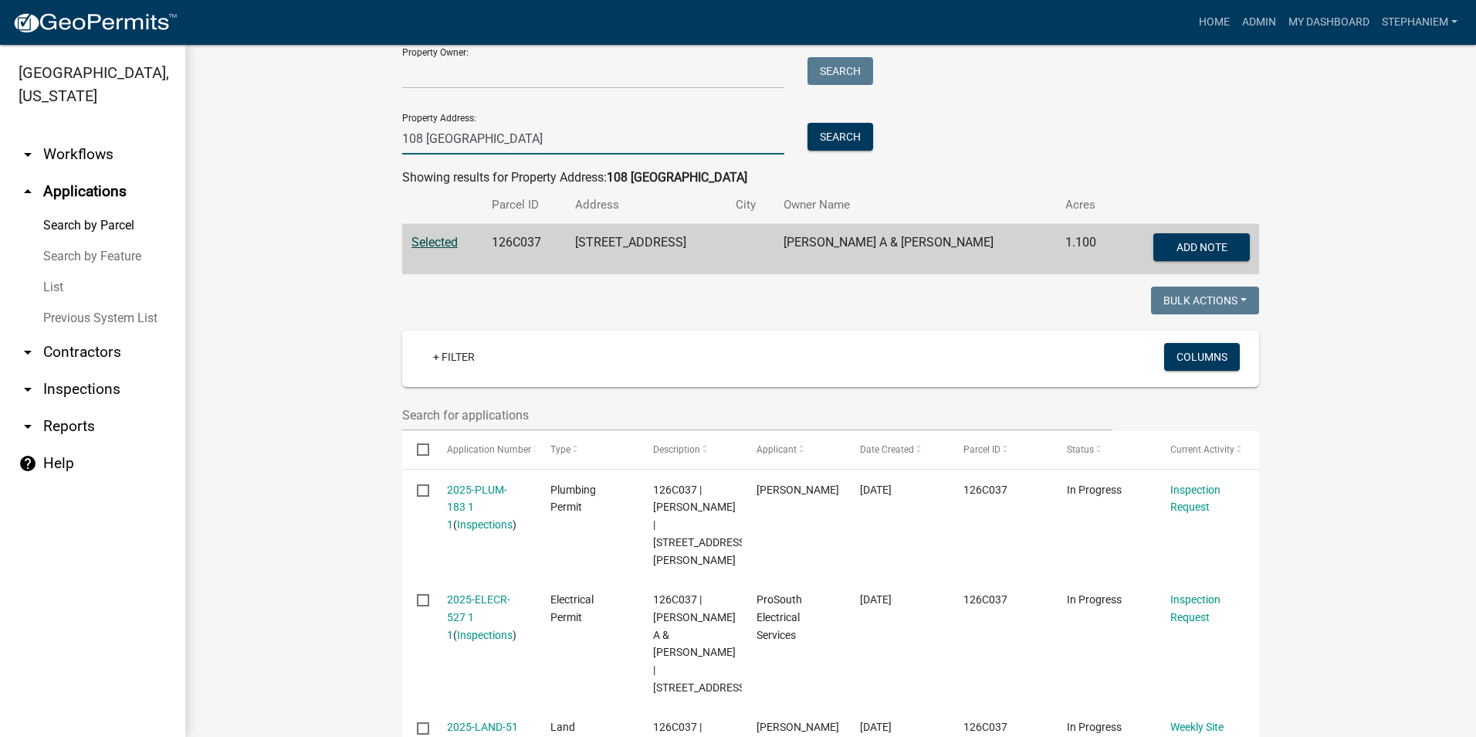
click at [469, 138] on input "108 [GEOGRAPHIC_DATA]" at bounding box center [593, 139] width 382 height 32
click at [489, 138] on input "108 [GEOGRAPHIC_DATA]" at bounding box center [593, 139] width 382 height 32
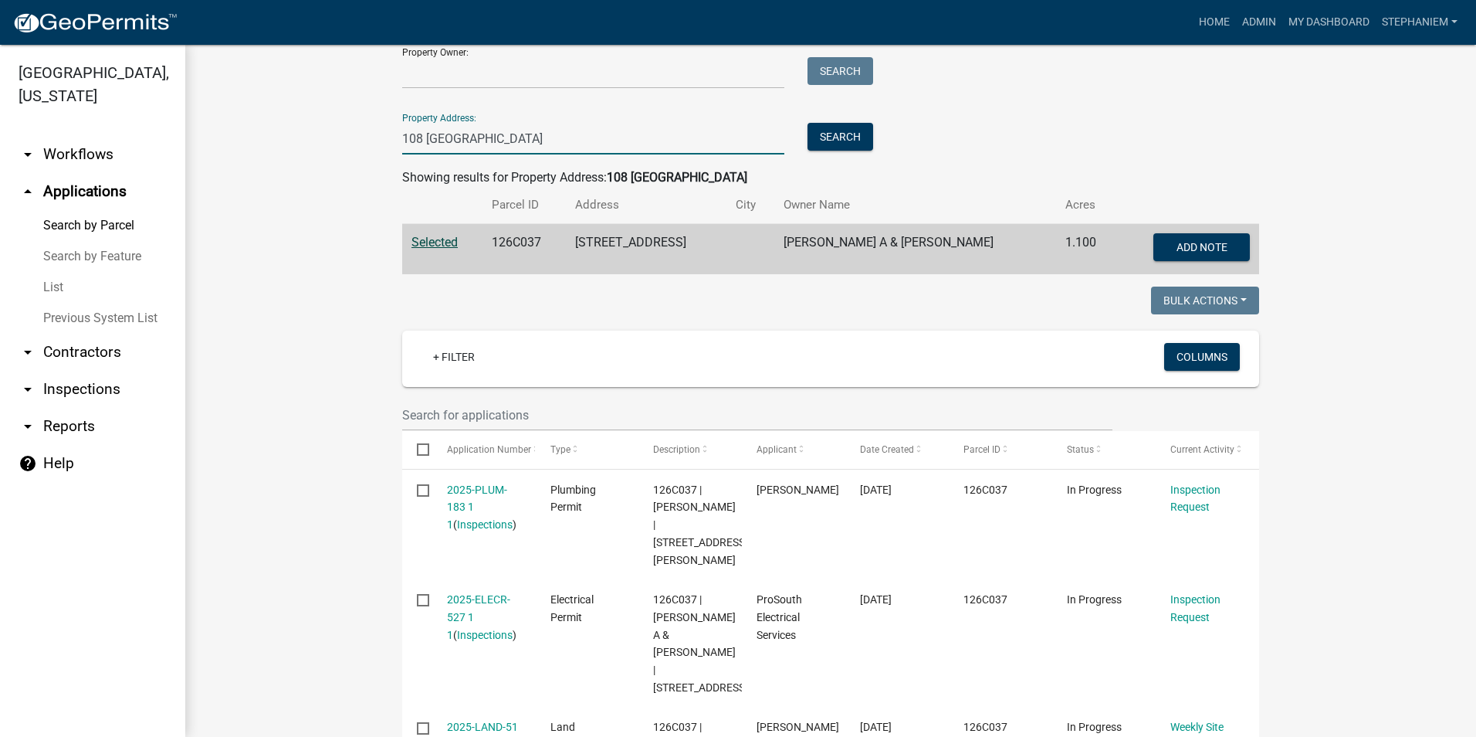
click at [489, 138] on input "108 [GEOGRAPHIC_DATA]" at bounding box center [593, 139] width 382 height 32
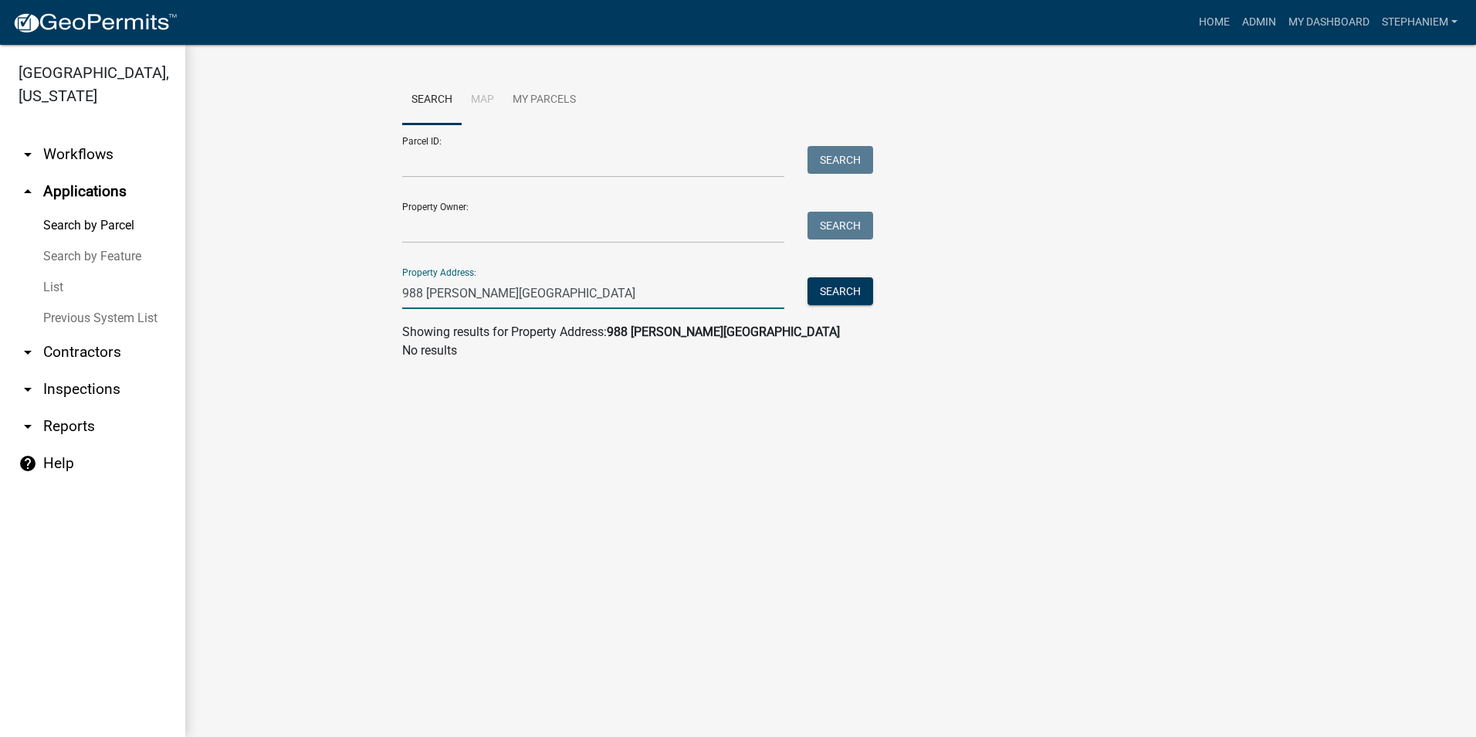
scroll to position [0, 0]
drag, startPoint x: 520, startPoint y: 291, endPoint x: 473, endPoint y: 302, distance: 47.6
click at [473, 302] on input "988 [PERSON_NAME][GEOGRAPHIC_DATA]" at bounding box center [593, 293] width 382 height 32
click at [418, 290] on input "988 [PERSON_NAME]" at bounding box center [593, 293] width 382 height 32
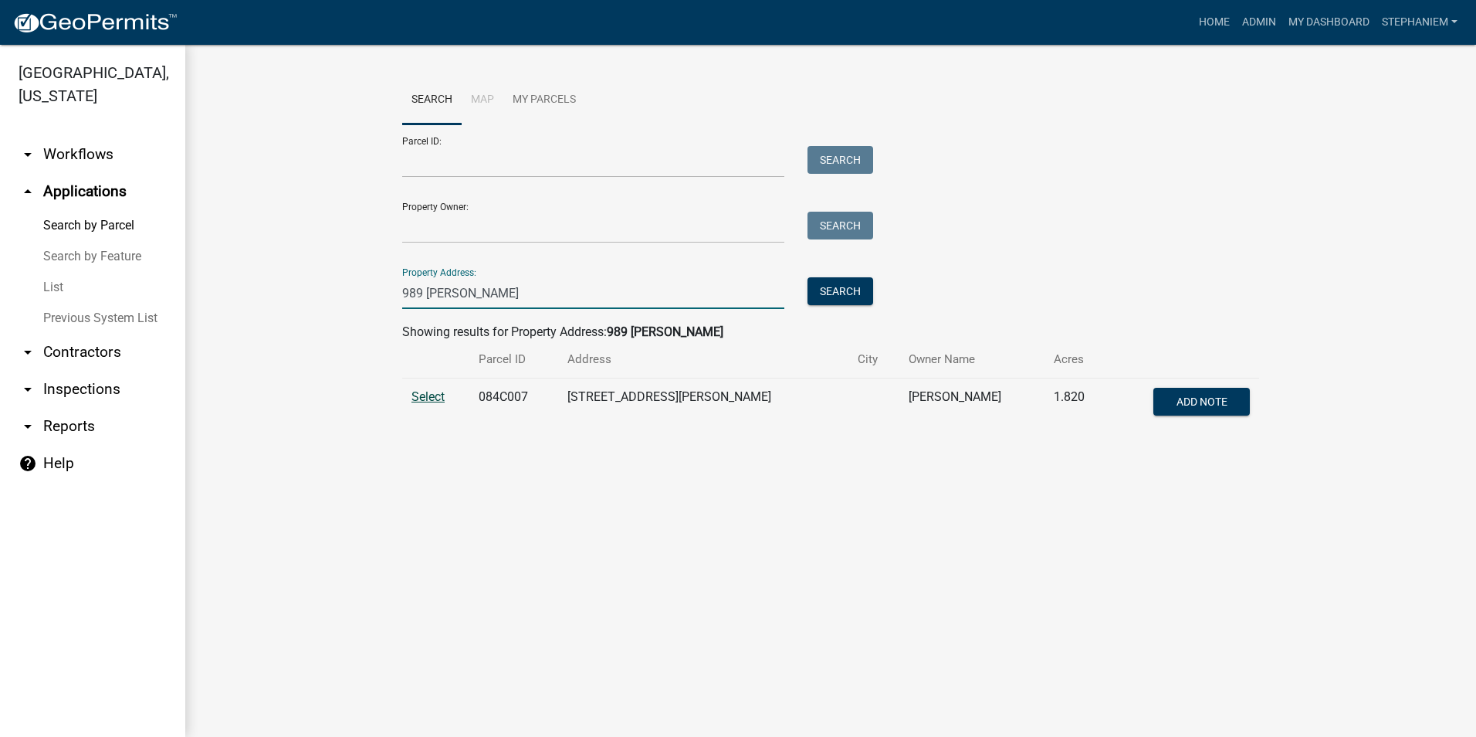
type input "989 [PERSON_NAME]"
click at [422, 395] on span "Select" at bounding box center [427, 396] width 33 height 15
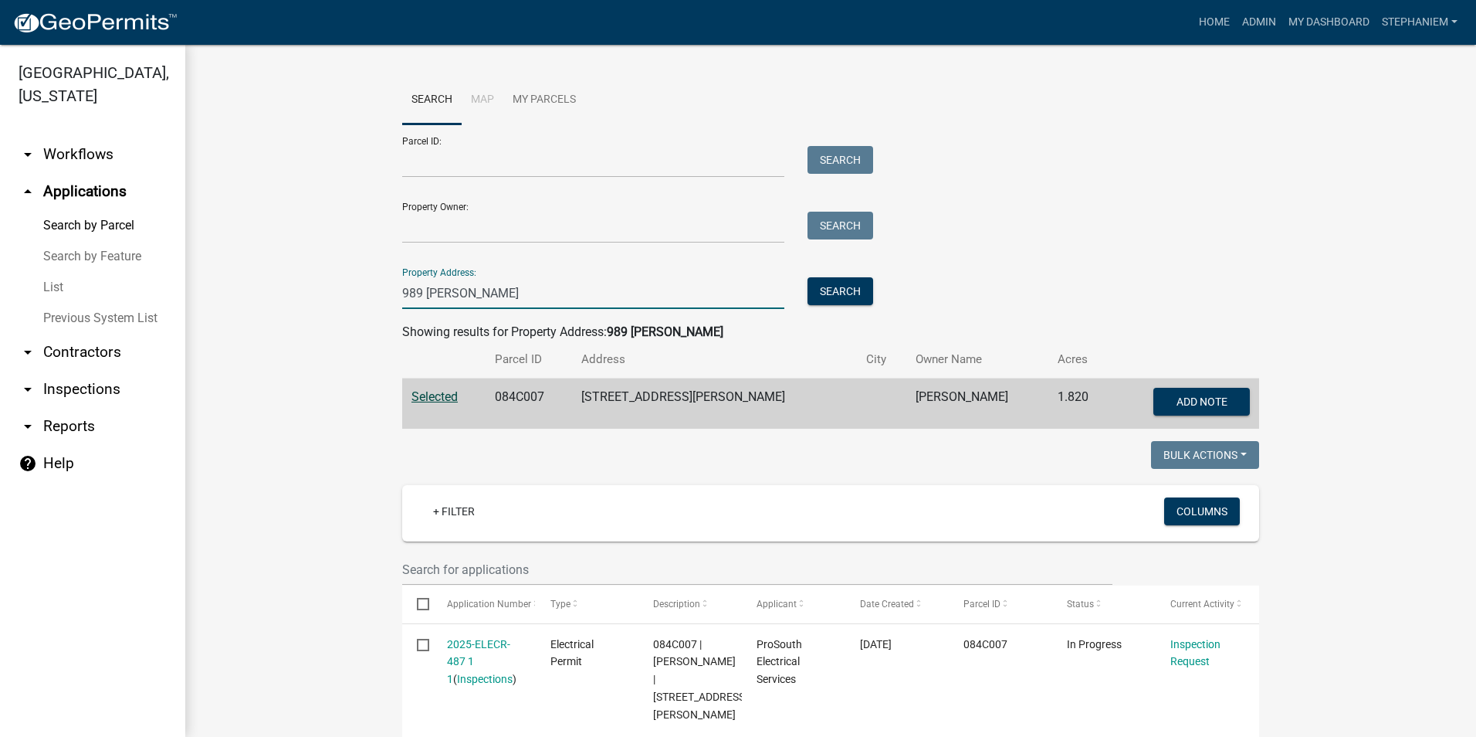
drag, startPoint x: 480, startPoint y: 284, endPoint x: 333, endPoint y: 306, distance: 149.1
click at [60, 285] on link "List" at bounding box center [92, 287] width 185 height 31
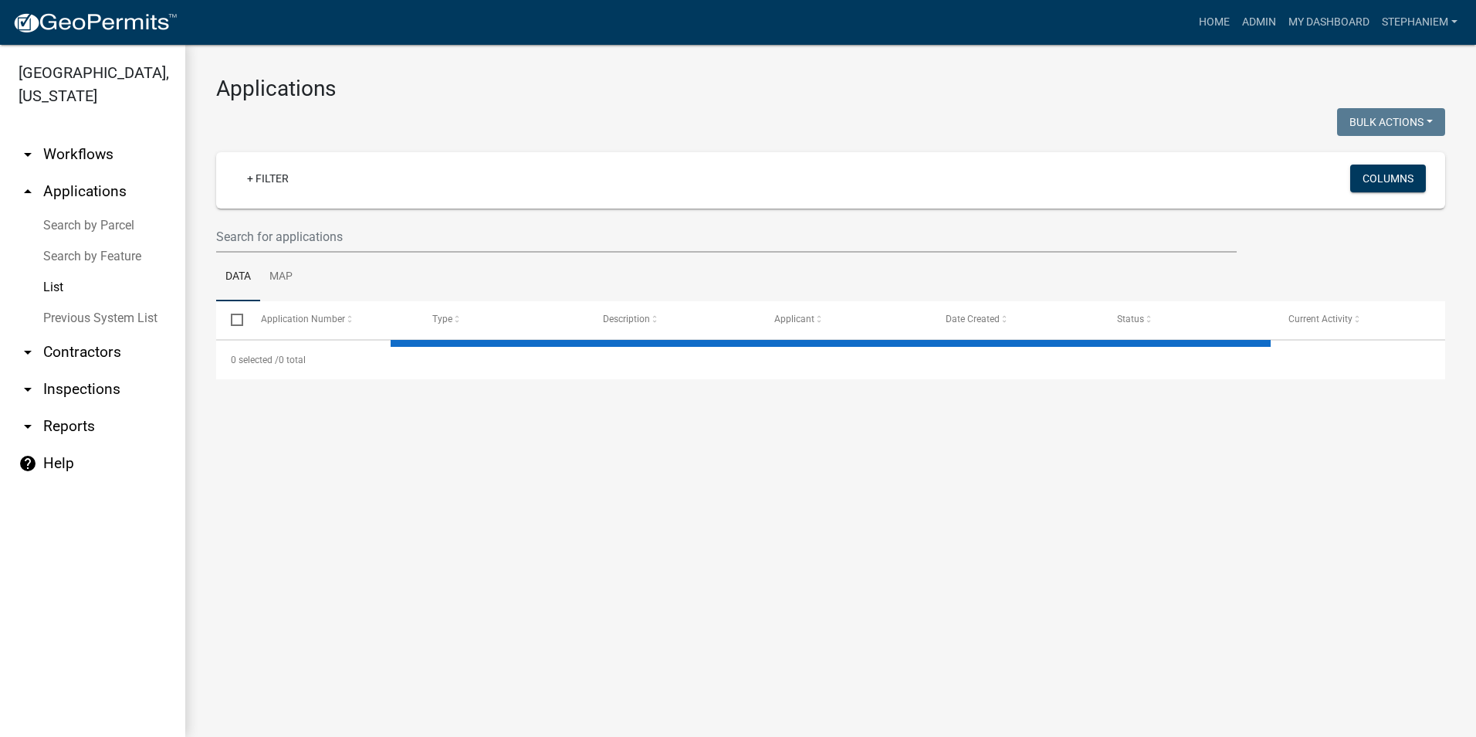
select select "2: 50"
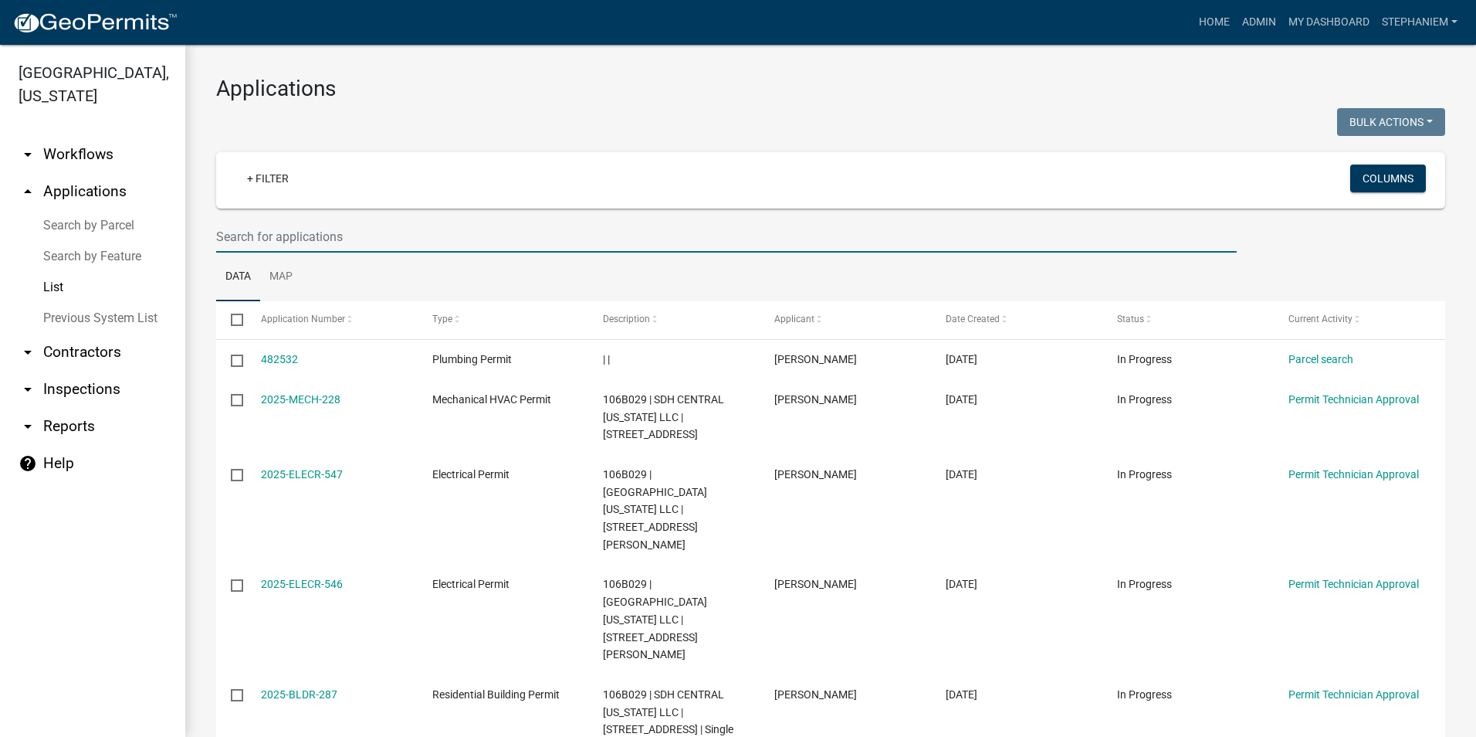
click at [319, 229] on input "text" at bounding box center [726, 237] width 1021 height 32
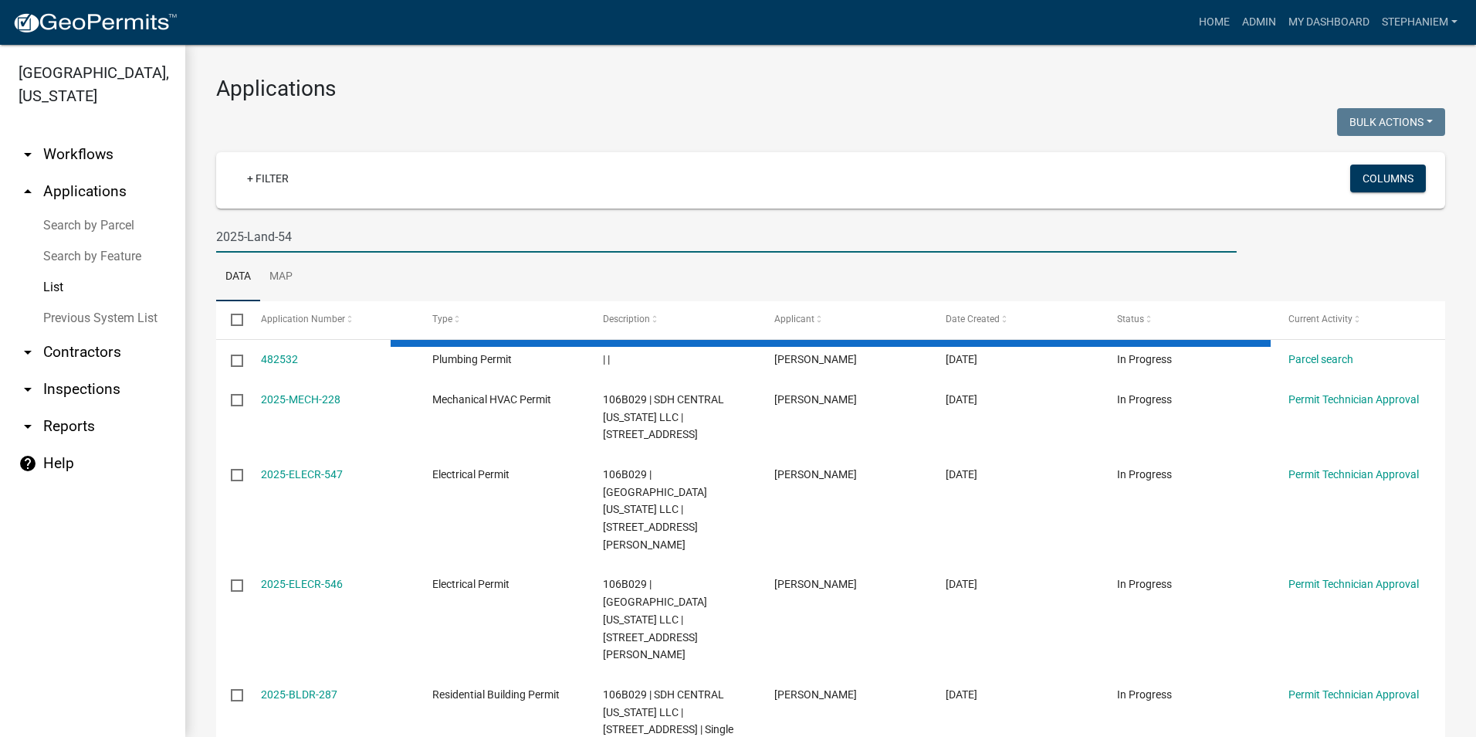
type input "2025-Land-54"
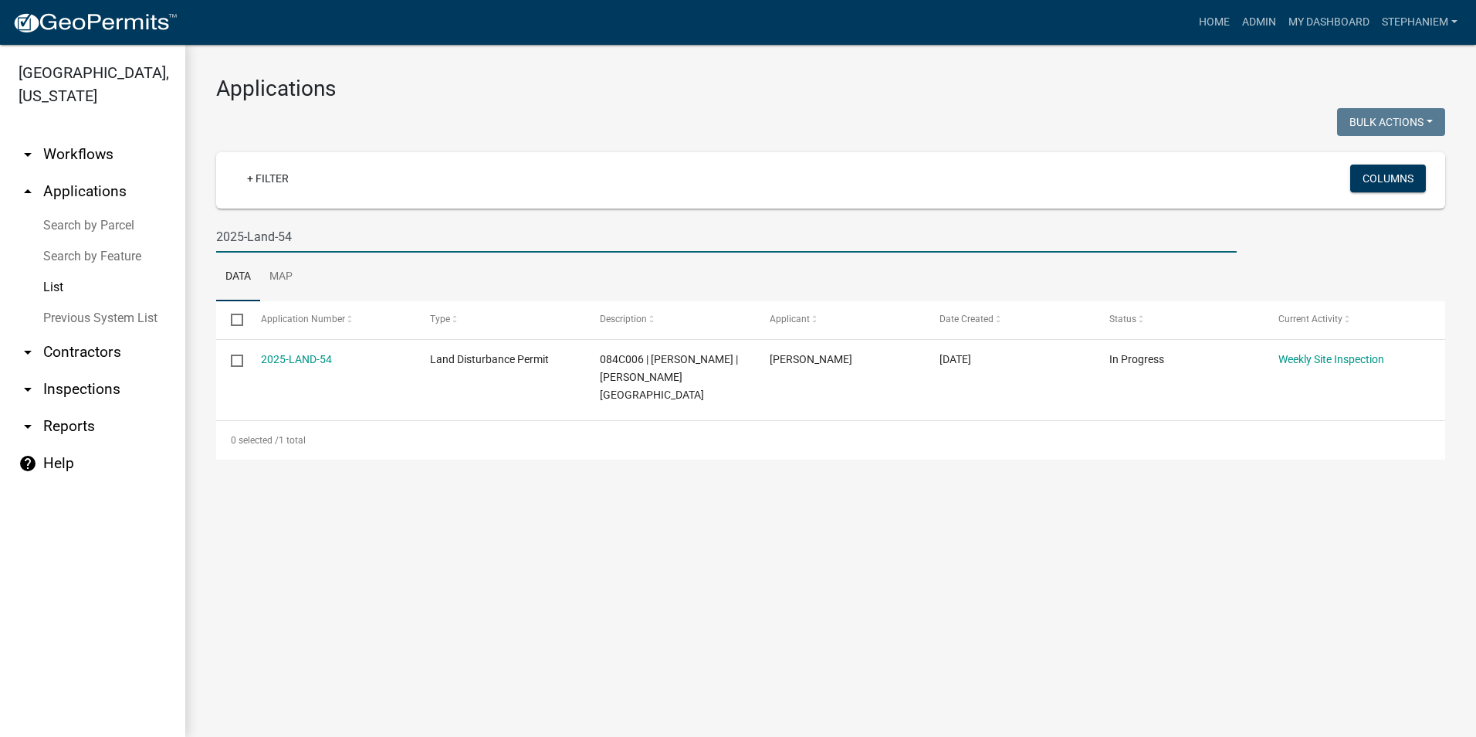
drag, startPoint x: 313, startPoint y: 239, endPoint x: 195, endPoint y: 249, distance: 117.8
click at [195, 249] on div "Applications Bulk Actions Void Expire Lock Withdraw + Filter Columns 2025-Land-…" at bounding box center [830, 267] width 1291 height 445
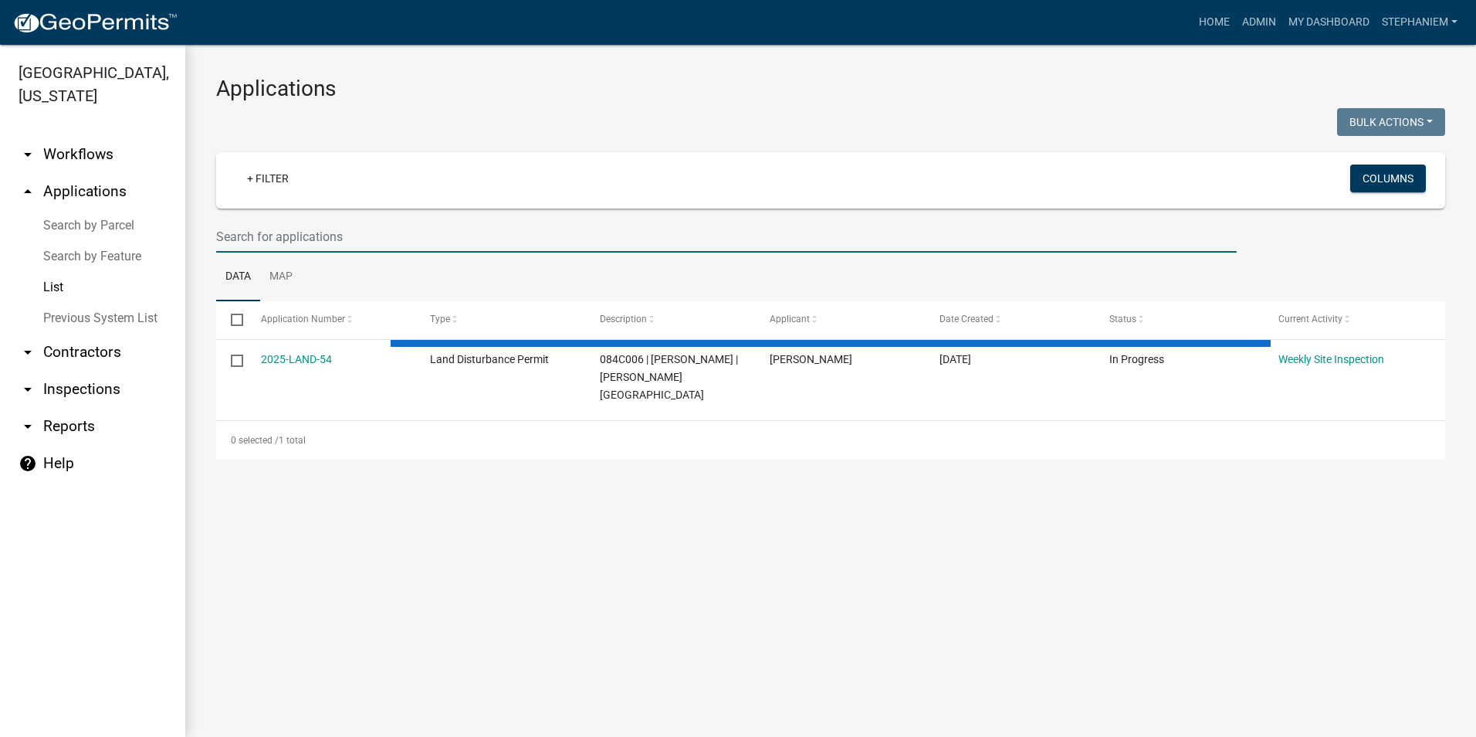
select select "2: 50"
